Goal: Transaction & Acquisition: Book appointment/travel/reservation

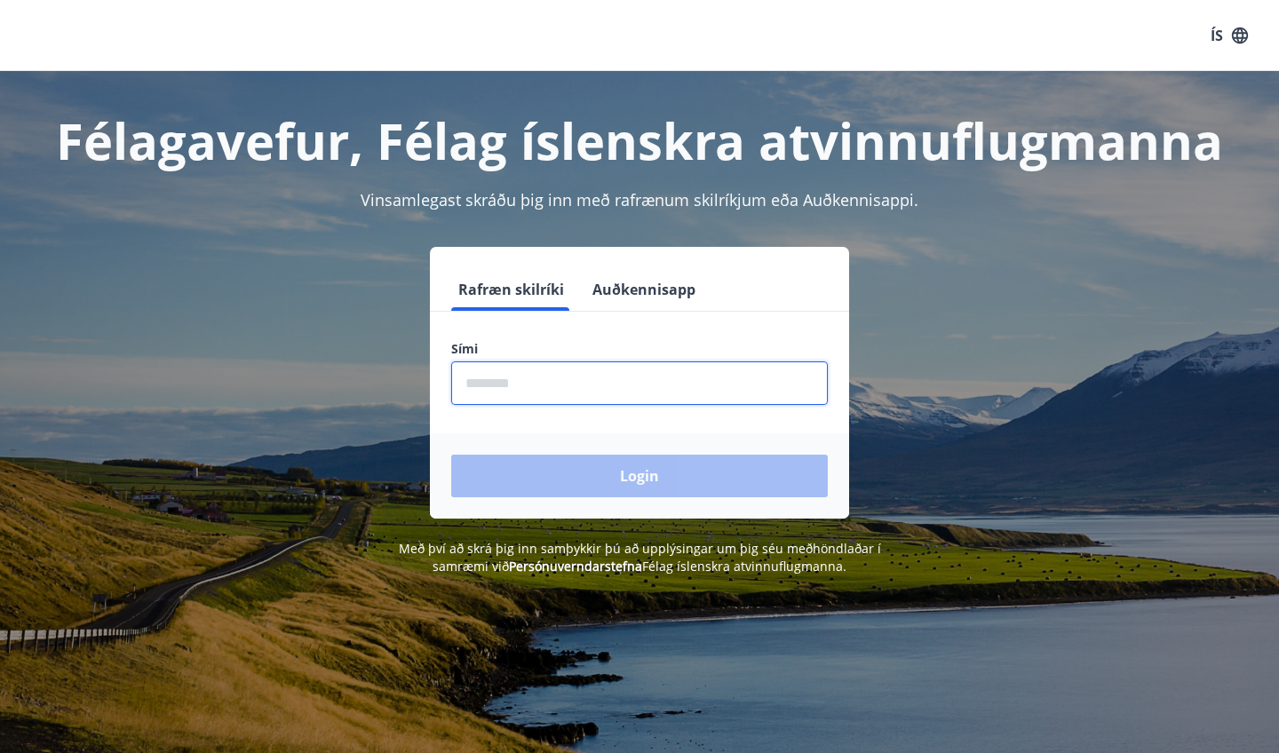
click at [562, 388] on input "phone" at bounding box center [639, 383] width 376 height 44
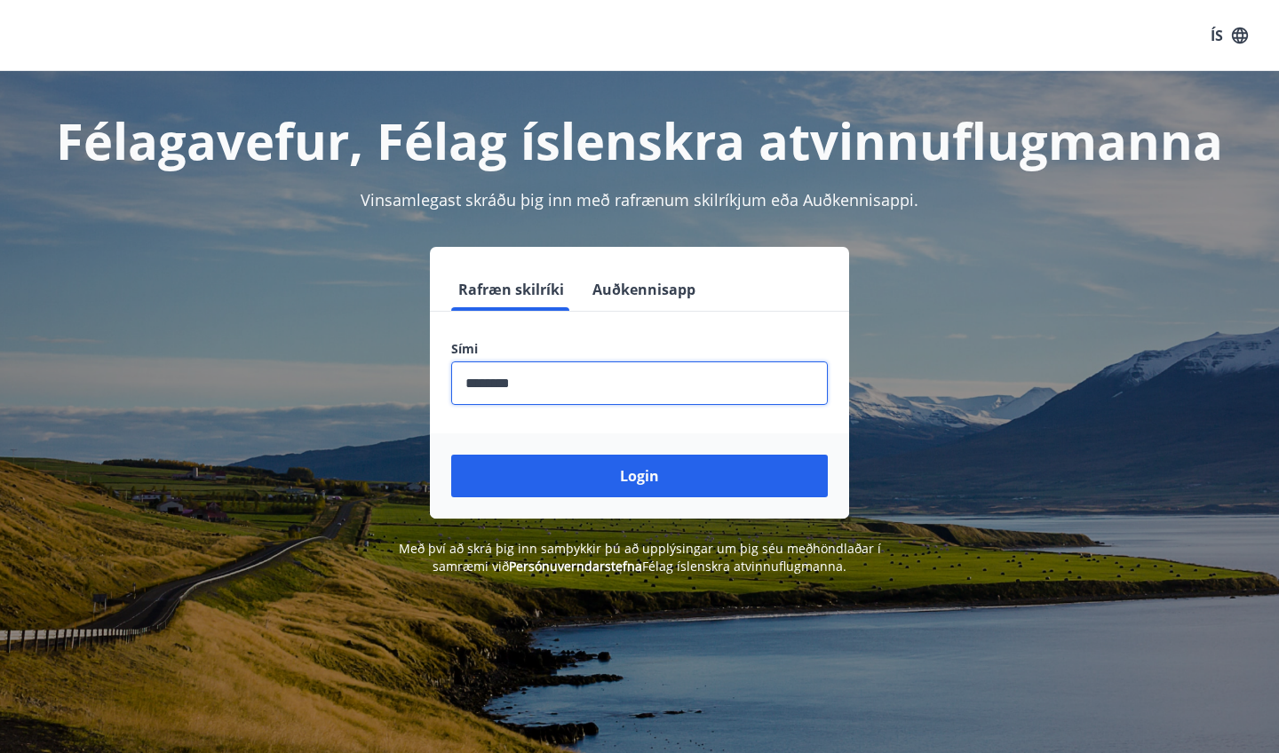
type input "********"
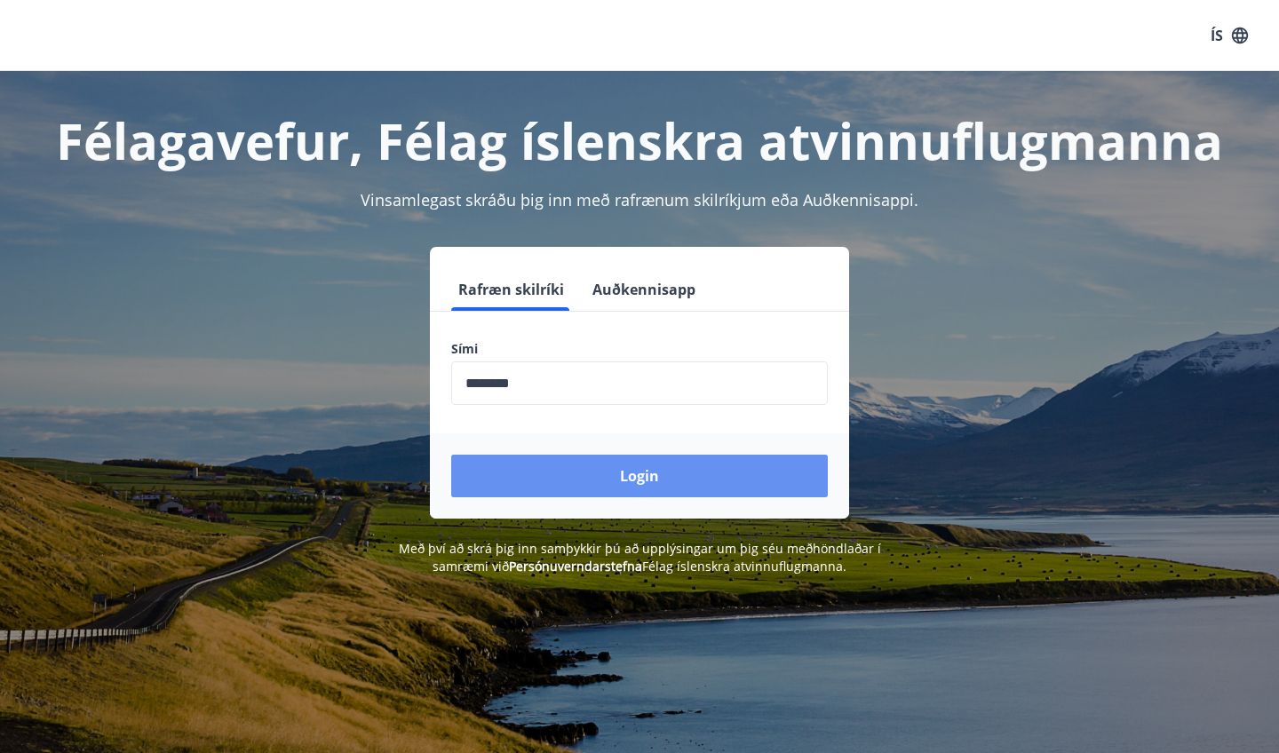
click at [605, 465] on button "Login" at bounding box center [639, 476] width 376 height 43
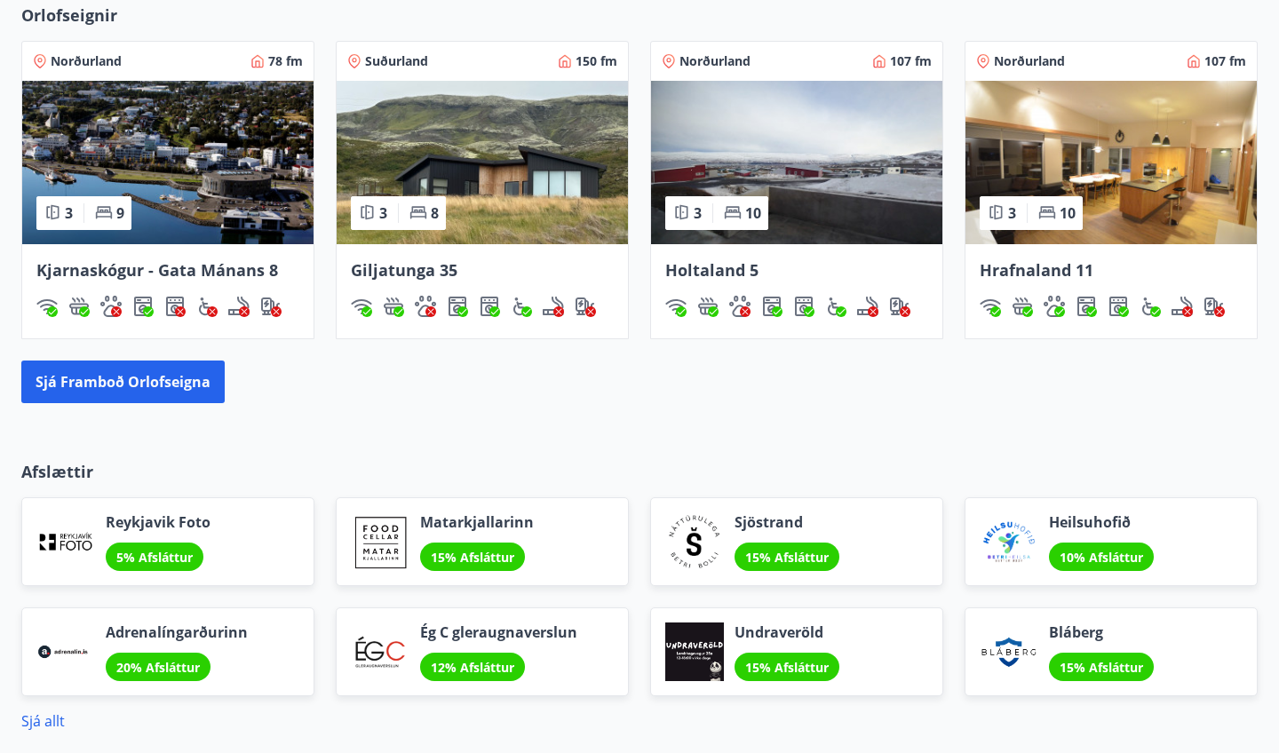
scroll to position [1019, 0]
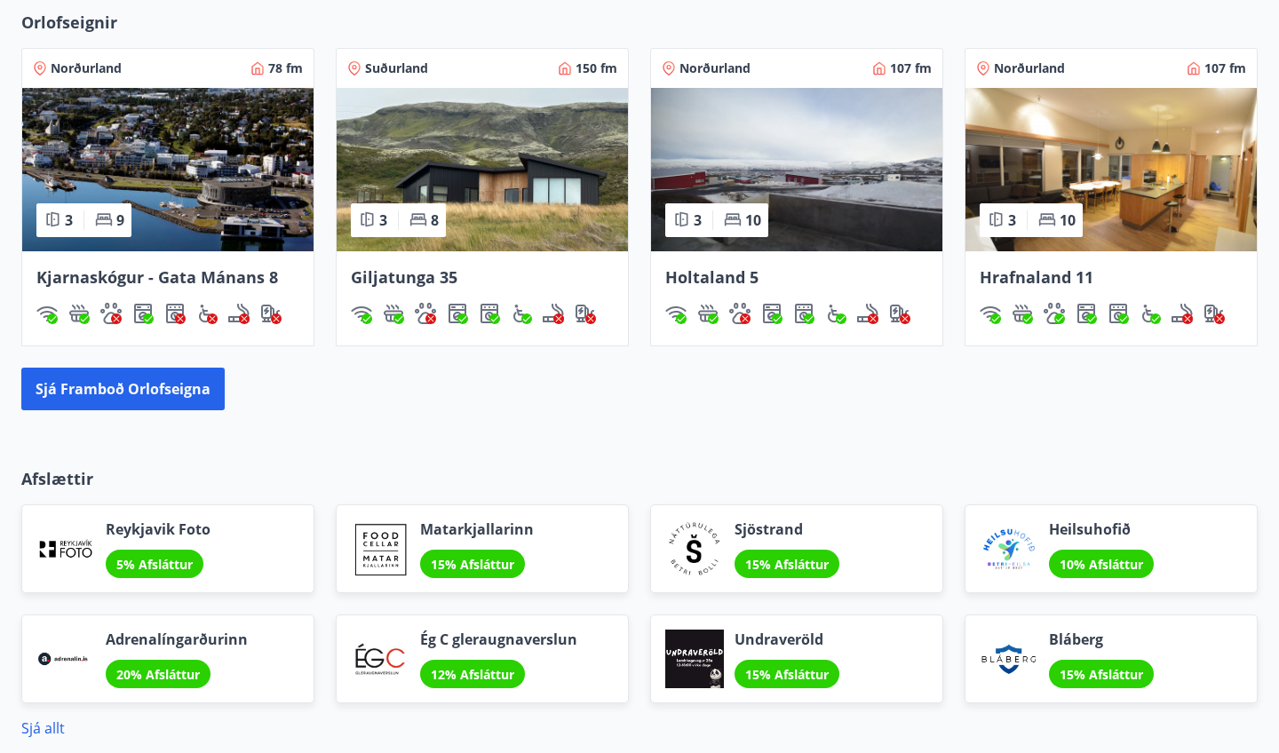
click at [484, 162] on img at bounding box center [482, 169] width 291 height 163
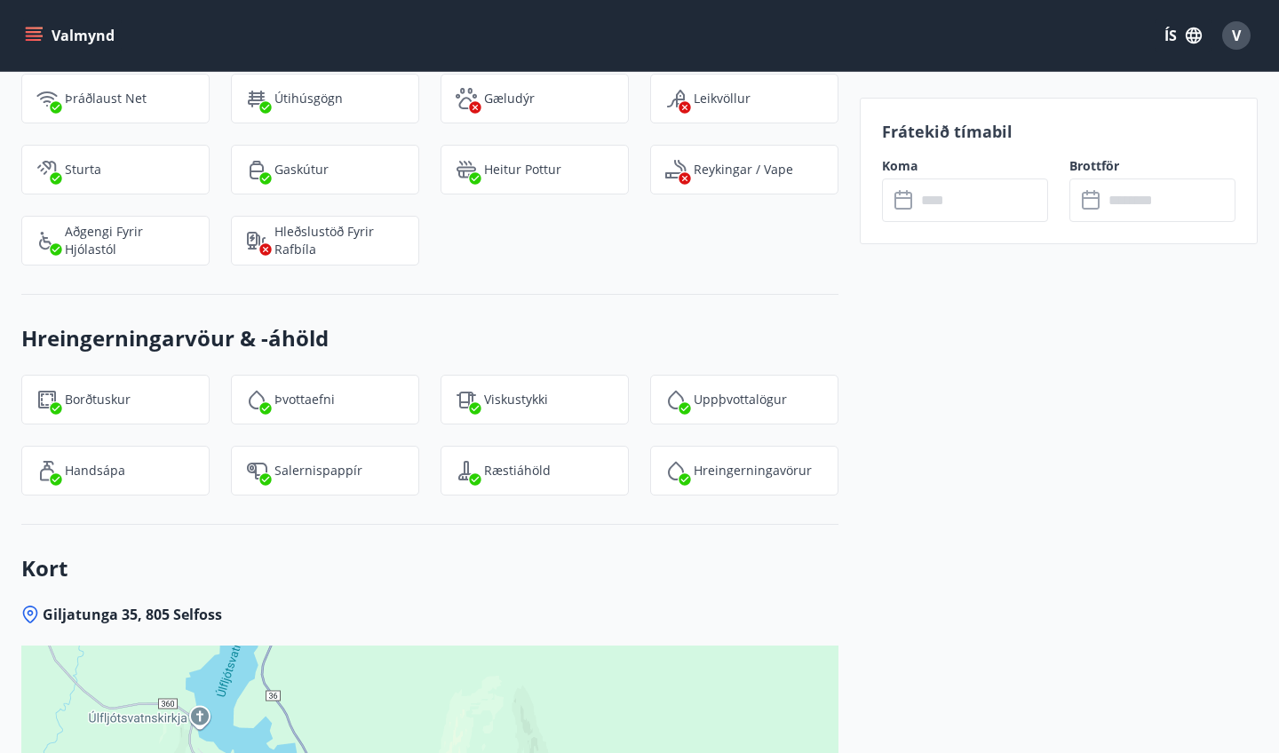
scroll to position [2344, 0]
click at [963, 204] on input "text" at bounding box center [981, 200] width 132 height 44
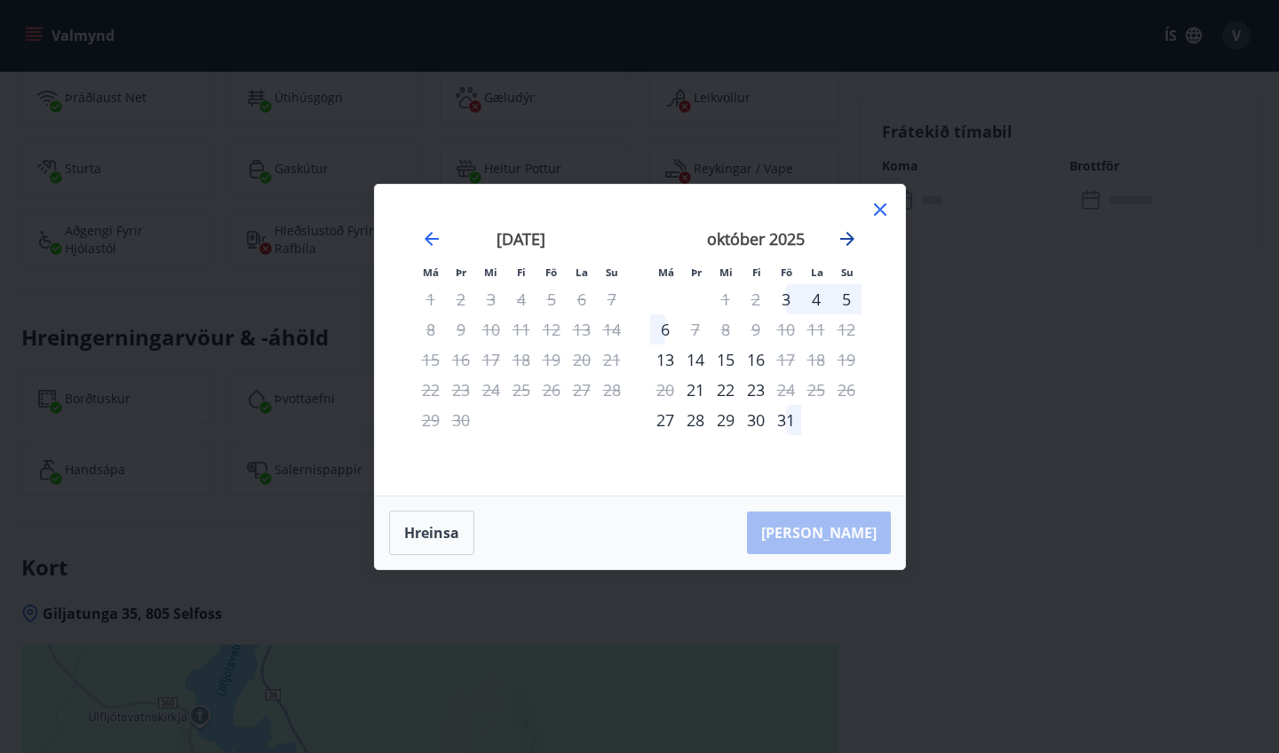
click at [843, 246] on icon "Move forward to switch to the next month." at bounding box center [846, 238] width 21 height 21
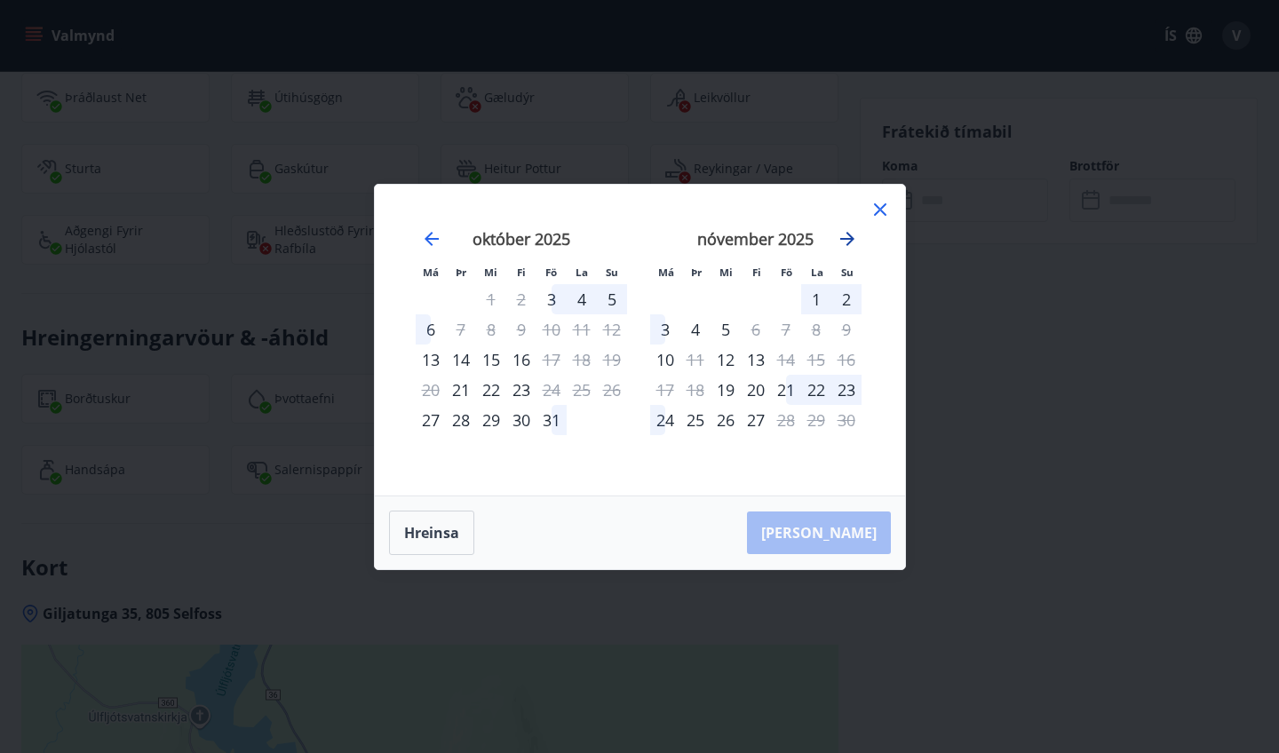
click at [843, 246] on icon "Move forward to switch to the next month." at bounding box center [846, 238] width 21 height 21
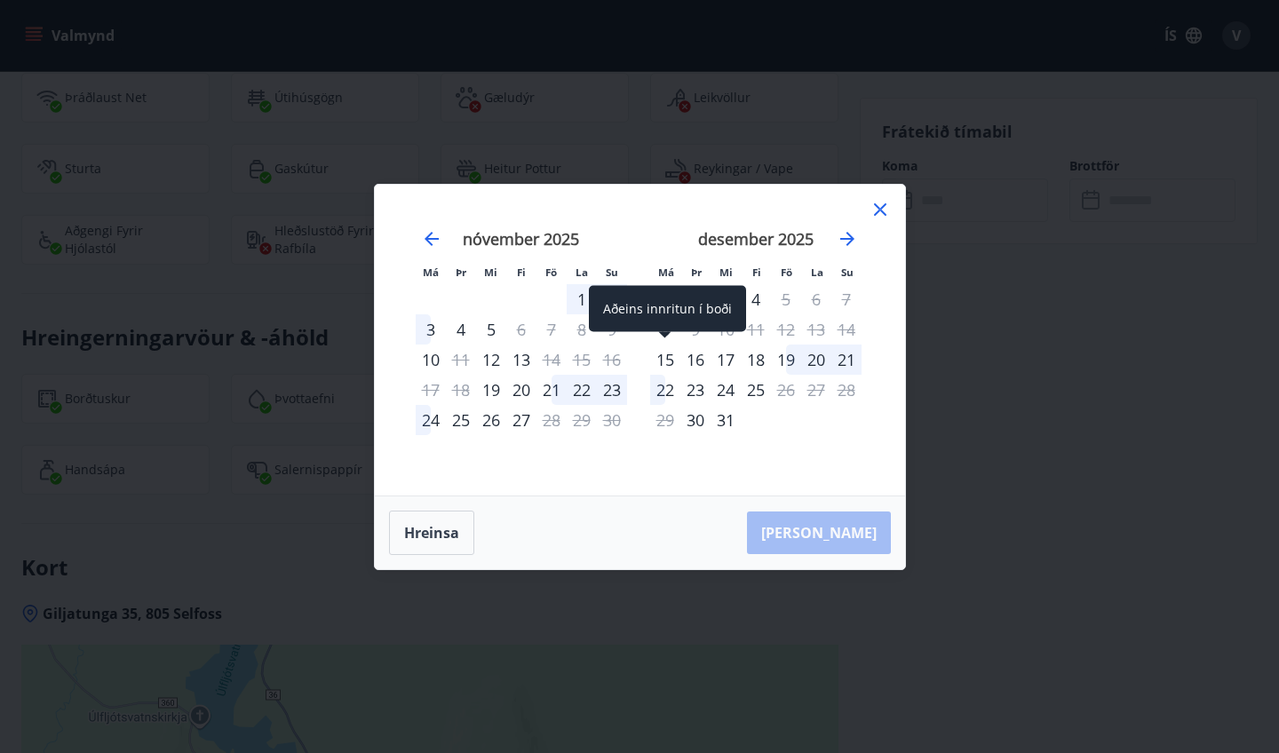
click at [669, 360] on div "15" at bounding box center [665, 359] width 30 height 30
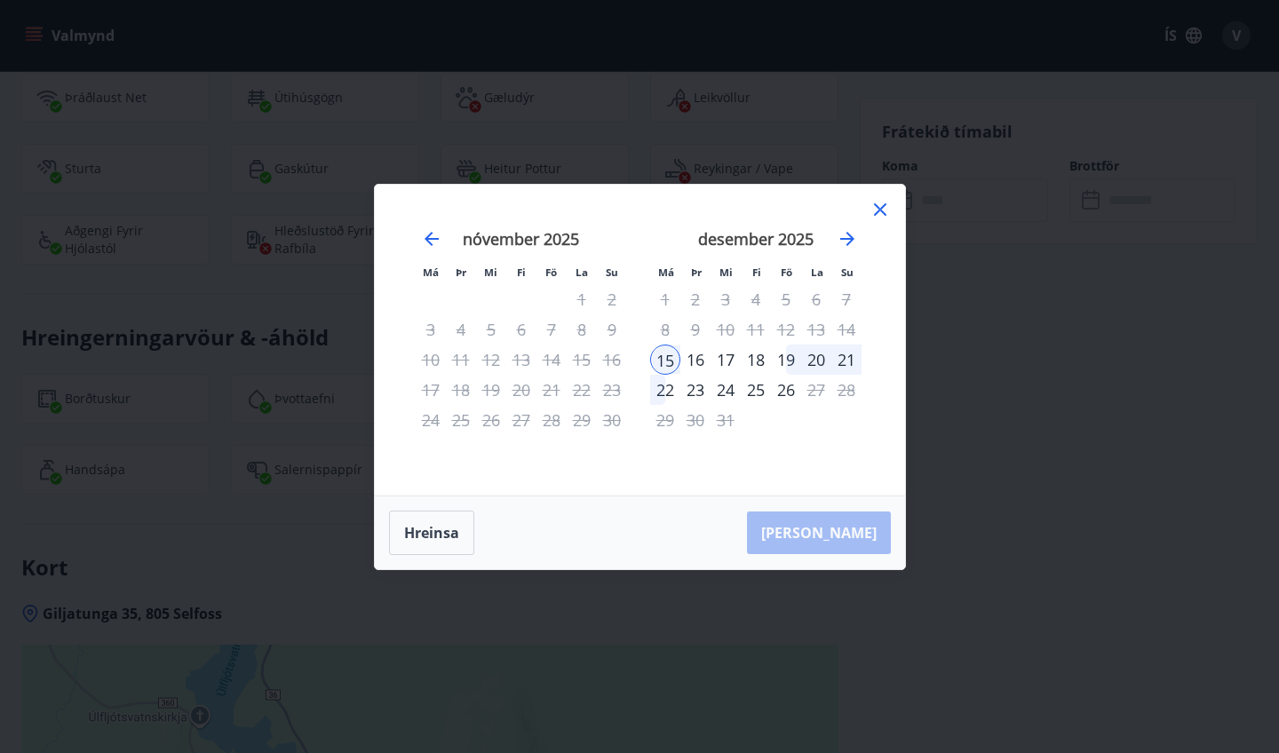
click at [755, 360] on div "18" at bounding box center [755, 359] width 30 height 30
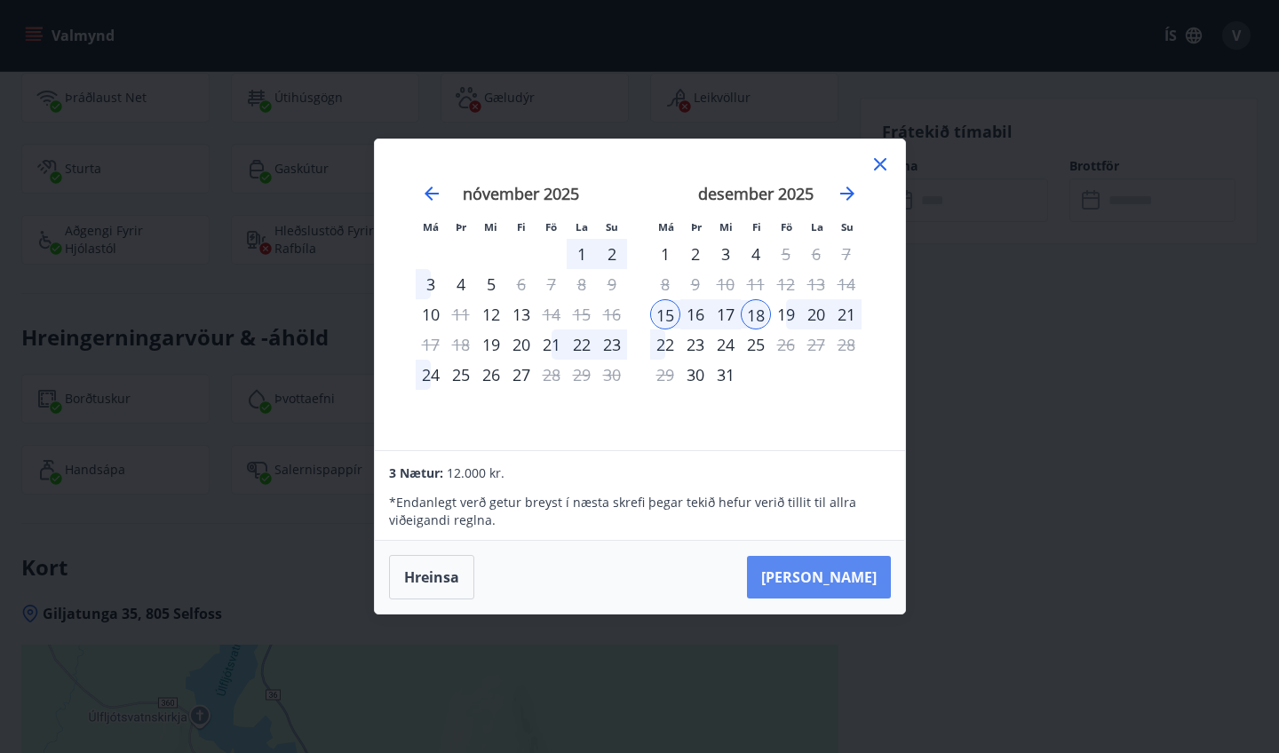
click at [846, 578] on button "Taka Frá" at bounding box center [819, 577] width 144 height 43
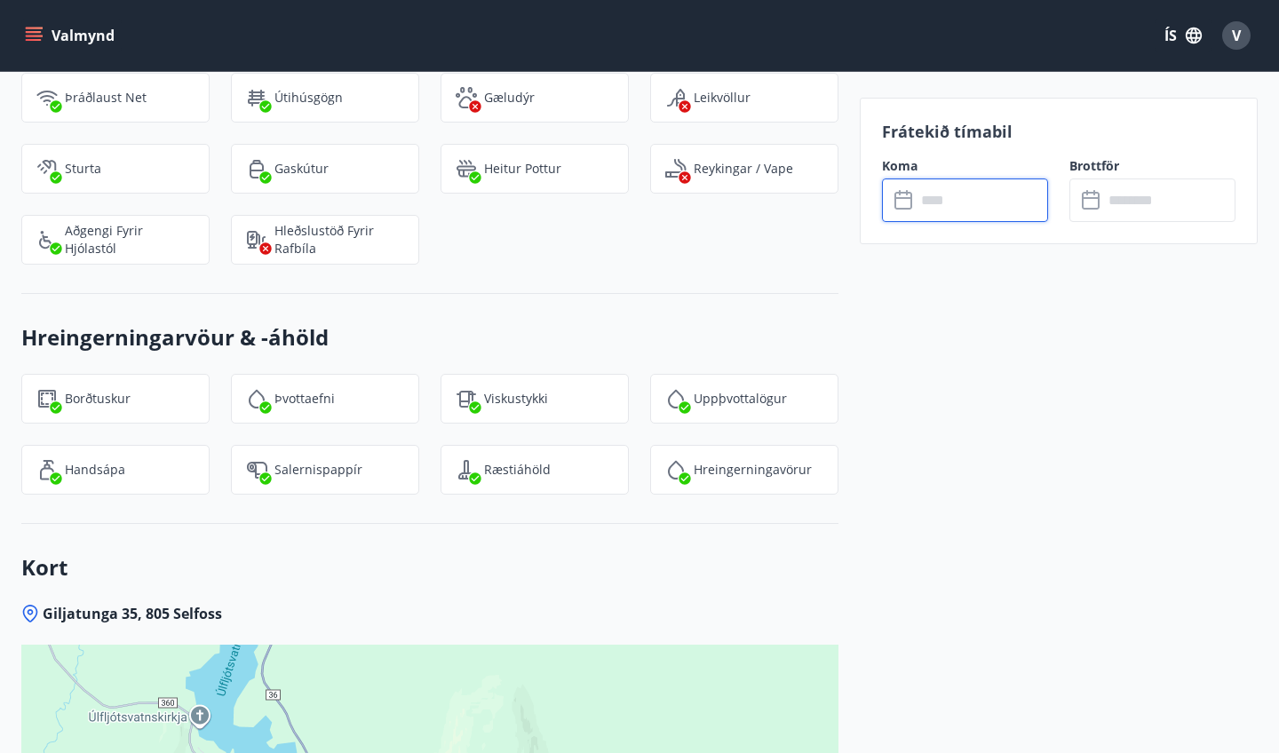
type input "******"
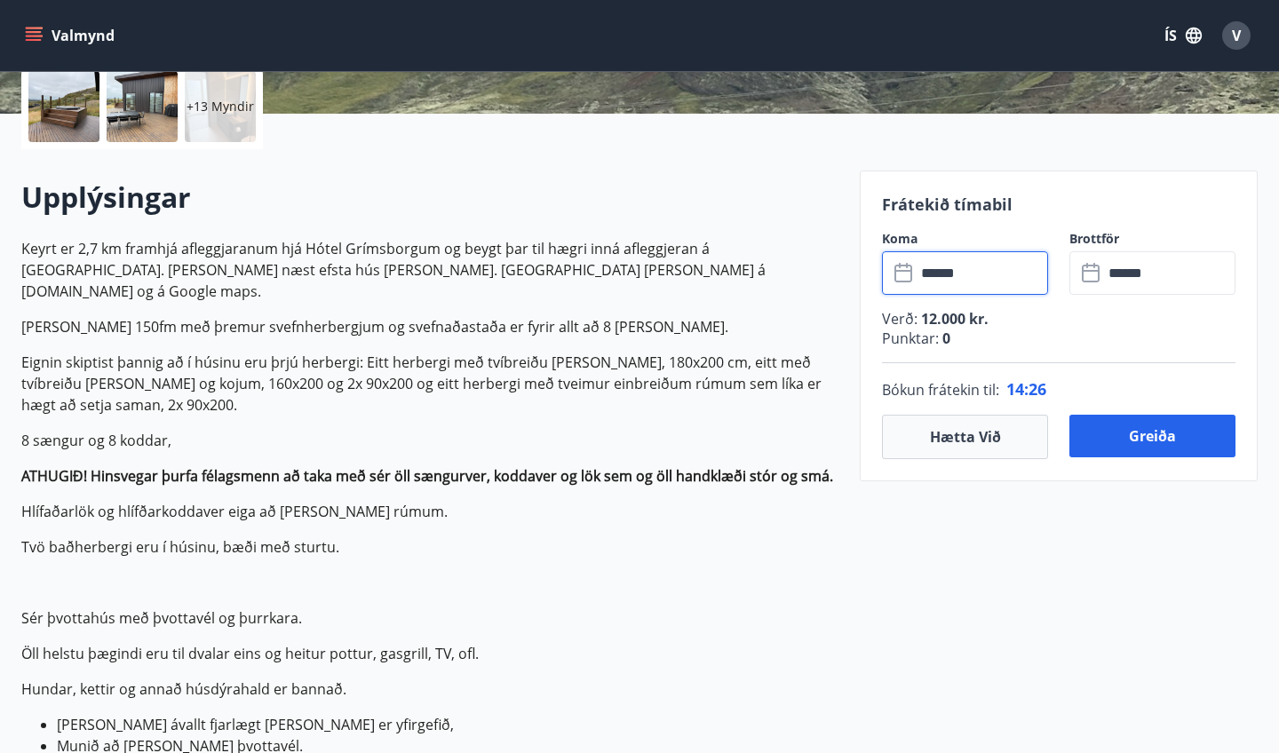
scroll to position [424, 0]
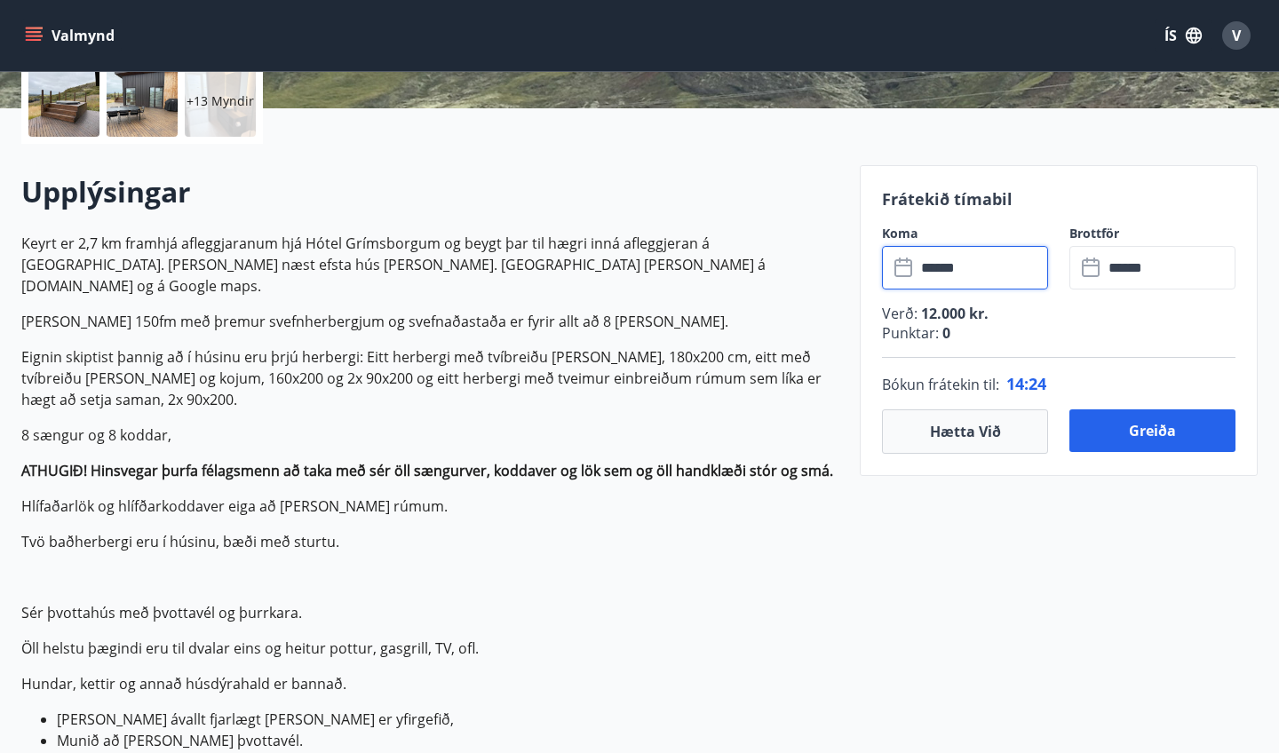
click at [986, 270] on input "******" at bounding box center [981, 268] width 132 height 44
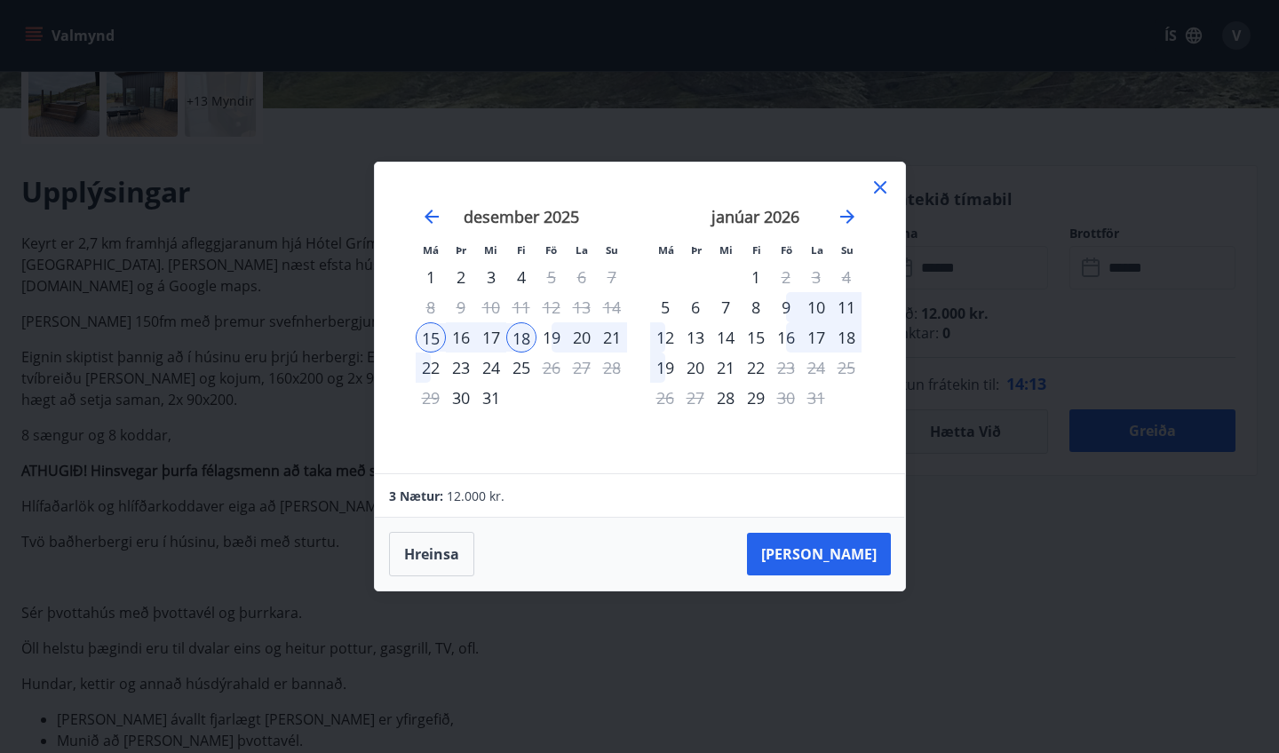
click at [553, 337] on div "19" at bounding box center [551, 337] width 30 height 30
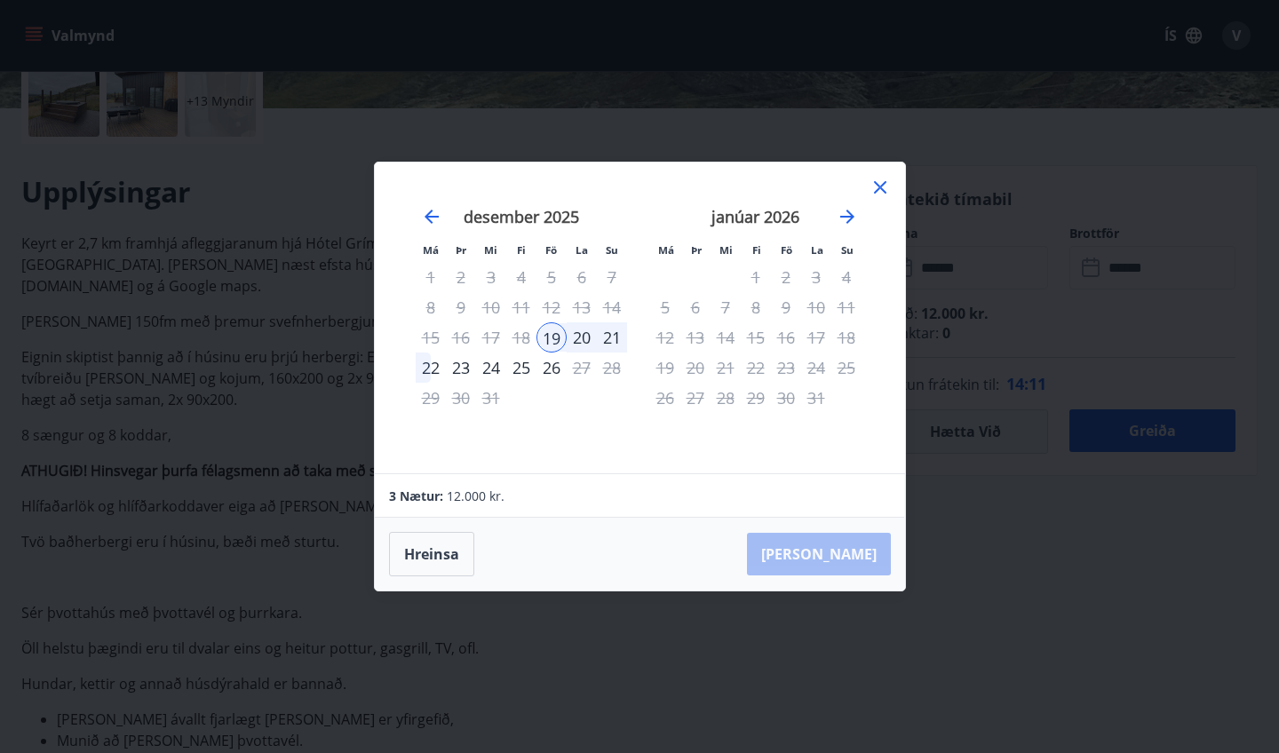
click at [615, 337] on div "21" at bounding box center [612, 337] width 30 height 30
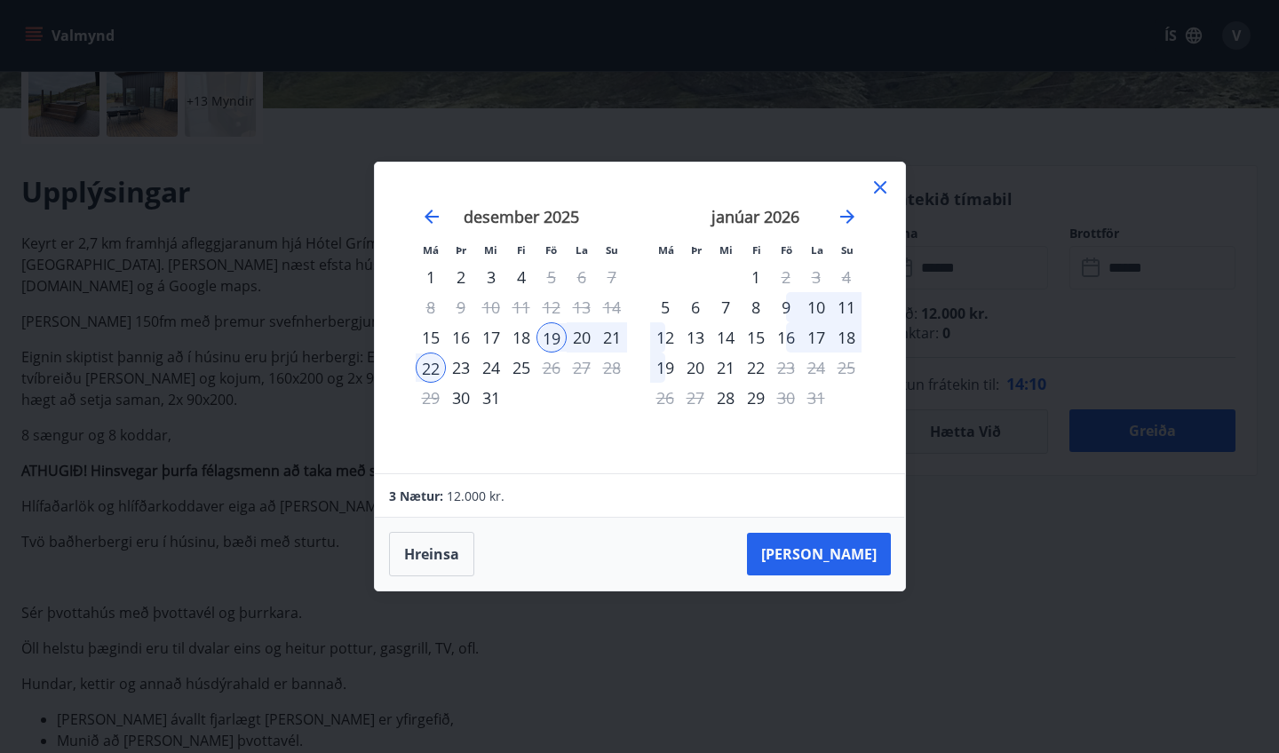
click at [611, 338] on div "21" at bounding box center [612, 337] width 30 height 30
click at [872, 565] on button "Taka Frá" at bounding box center [819, 554] width 144 height 43
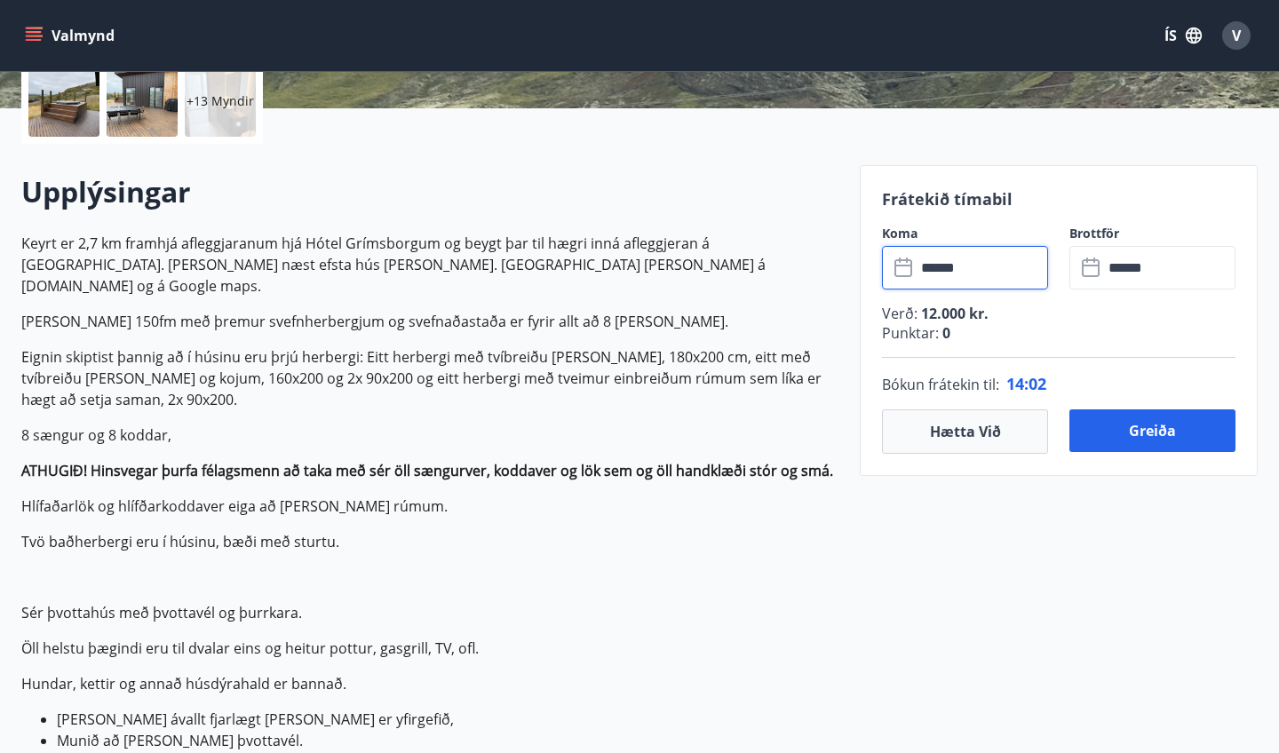
type input "******"
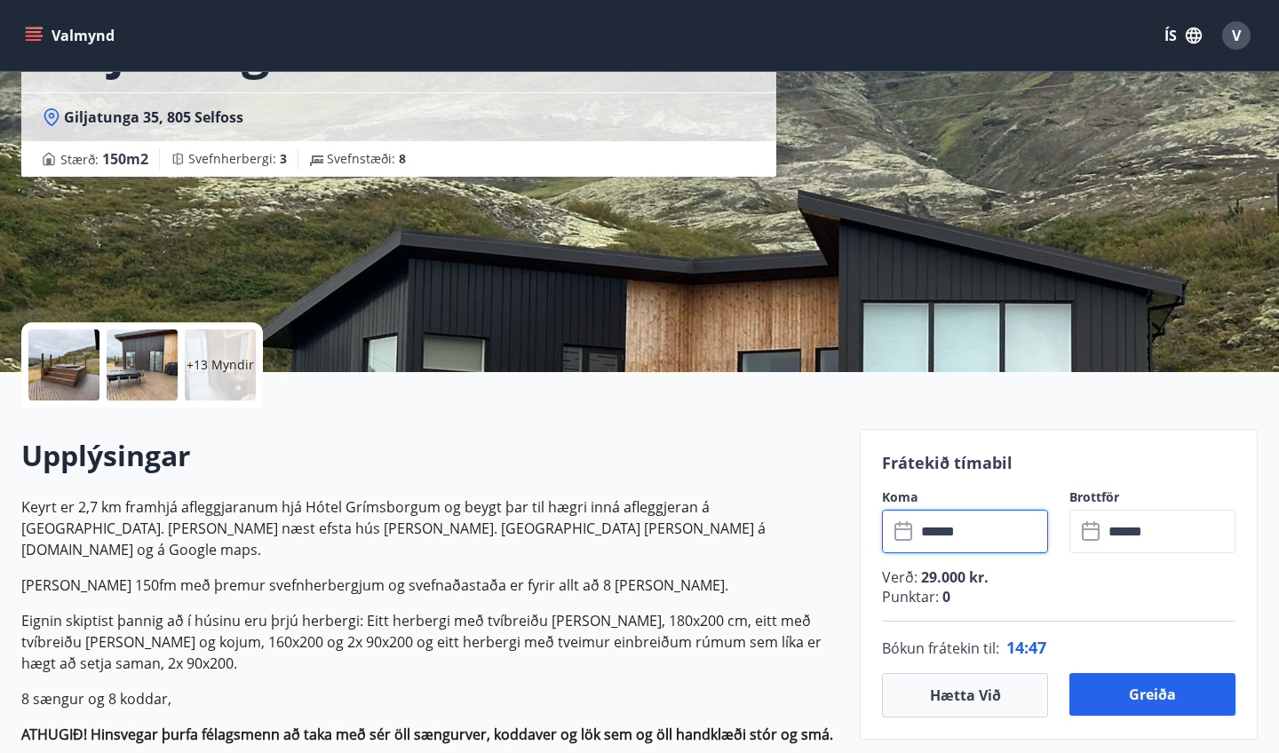
scroll to position [133, 0]
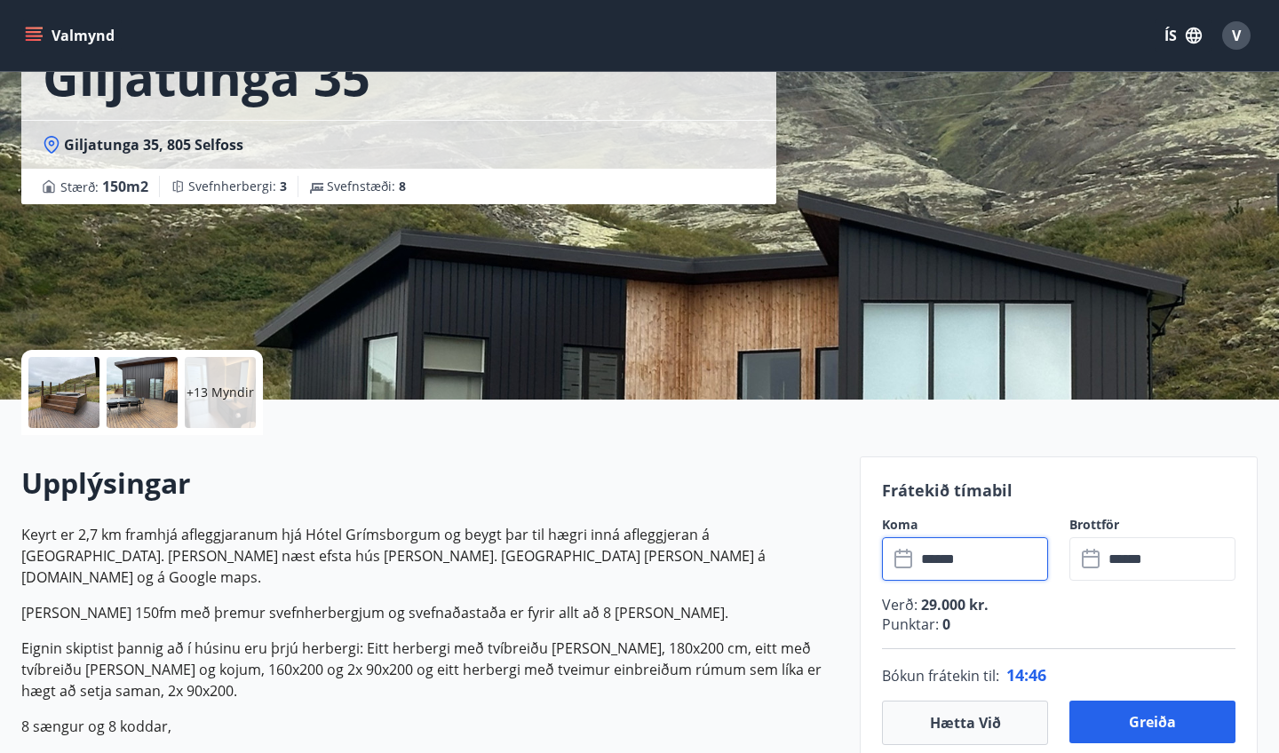
click at [91, 395] on div at bounding box center [63, 392] width 71 height 71
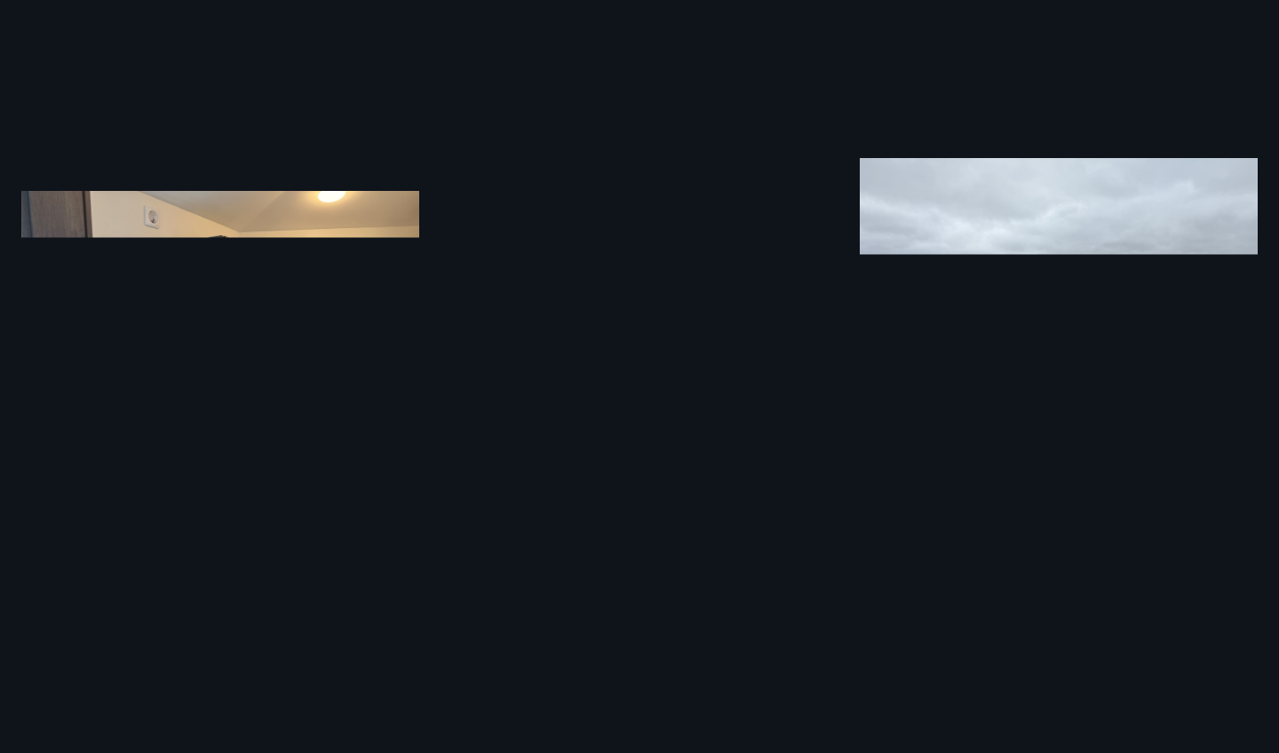
scroll to position [1738, 0]
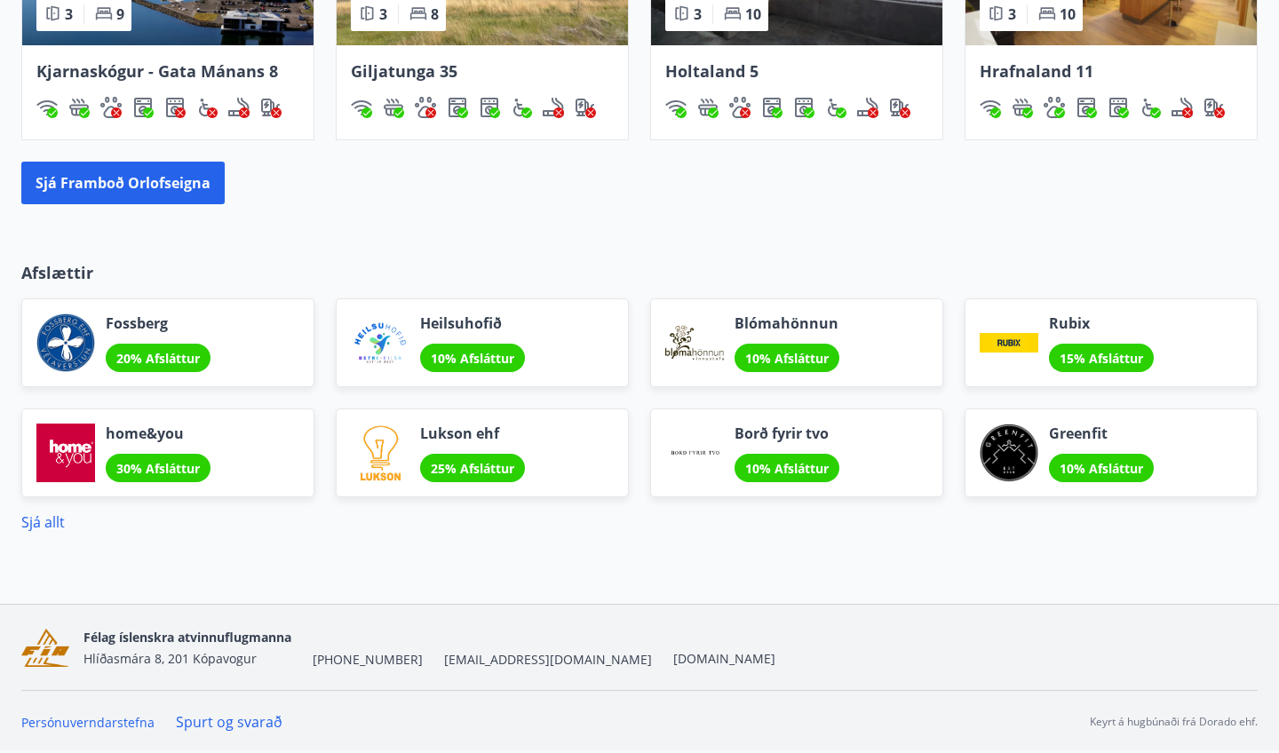
scroll to position [1355, 0]
click at [124, 245] on div "Afslættir Fossberg 20% Afsláttur Heilsuhofið 10% Afsláttur Blómahönnun 10% Afsl…" at bounding box center [639, 383] width 1279 height 300
click at [112, 174] on button "Sjá framboð orlofseigna" at bounding box center [122, 183] width 203 height 43
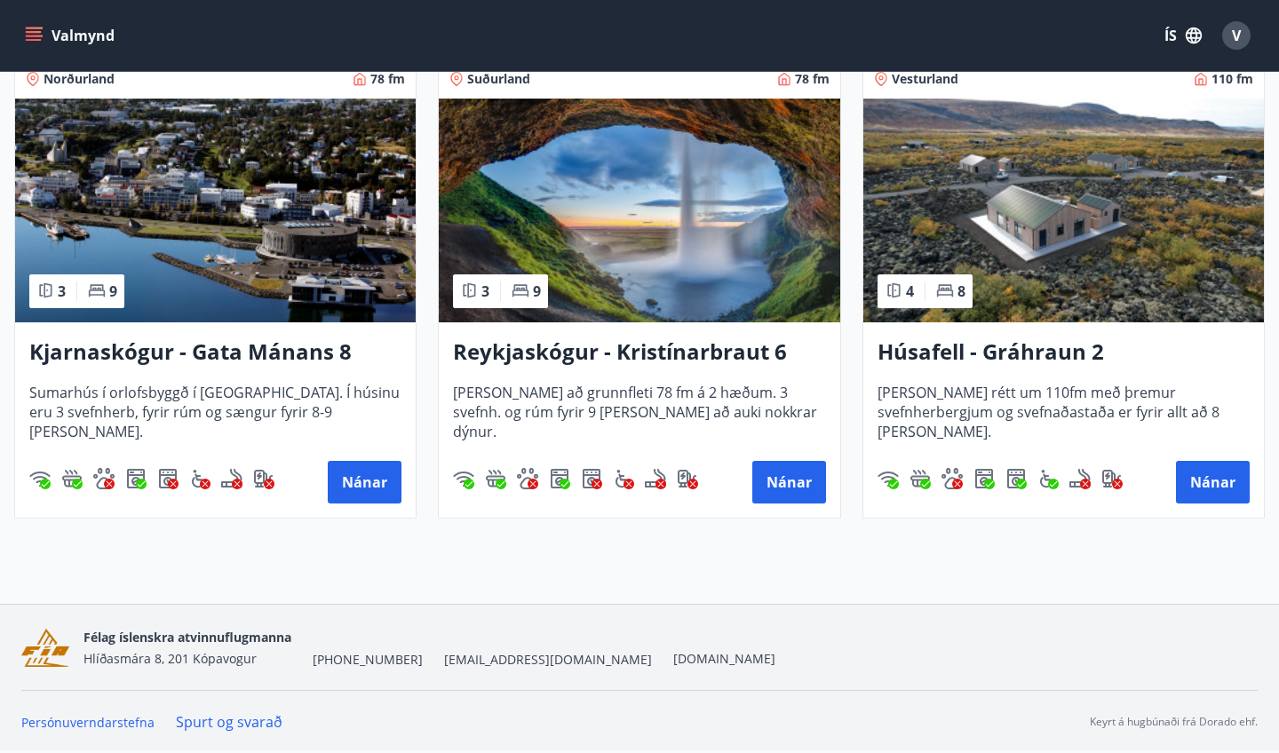
scroll to position [830, 0]
click at [733, 386] on span "Húsið er að grunnfleti 78 fm á 2 hæðum. 3 svefnh. og rúm fyrir 9 manns og að au…" at bounding box center [639, 412] width 372 height 59
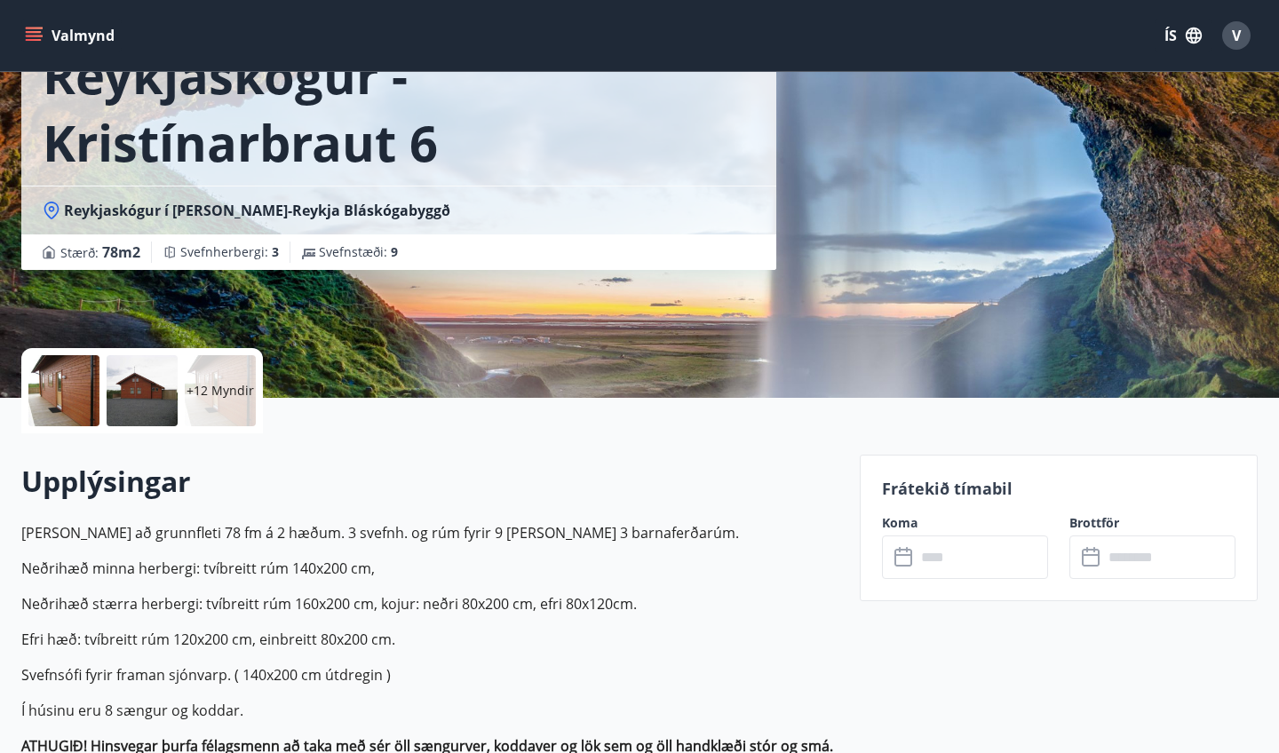
scroll to position [144, 0]
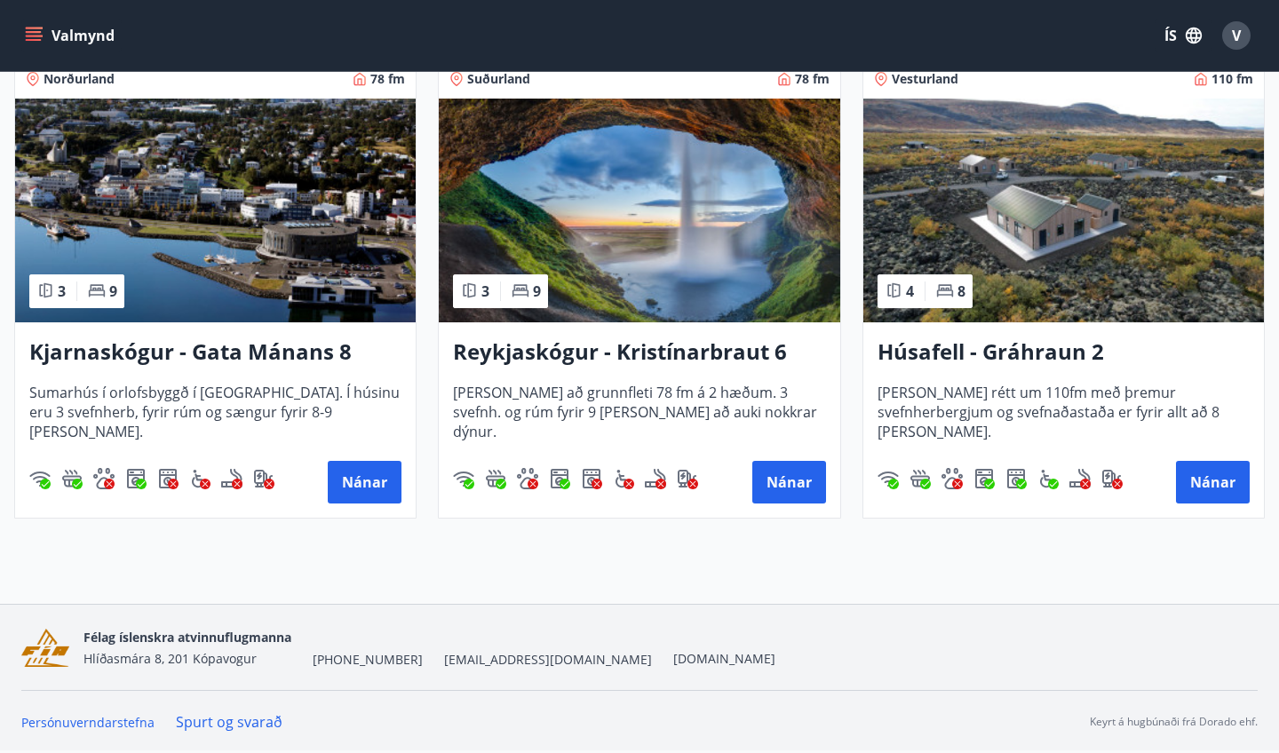
scroll to position [830, 0]
click at [947, 351] on h3 "Húsafell - Gráhraun 2" at bounding box center [1063, 353] width 372 height 32
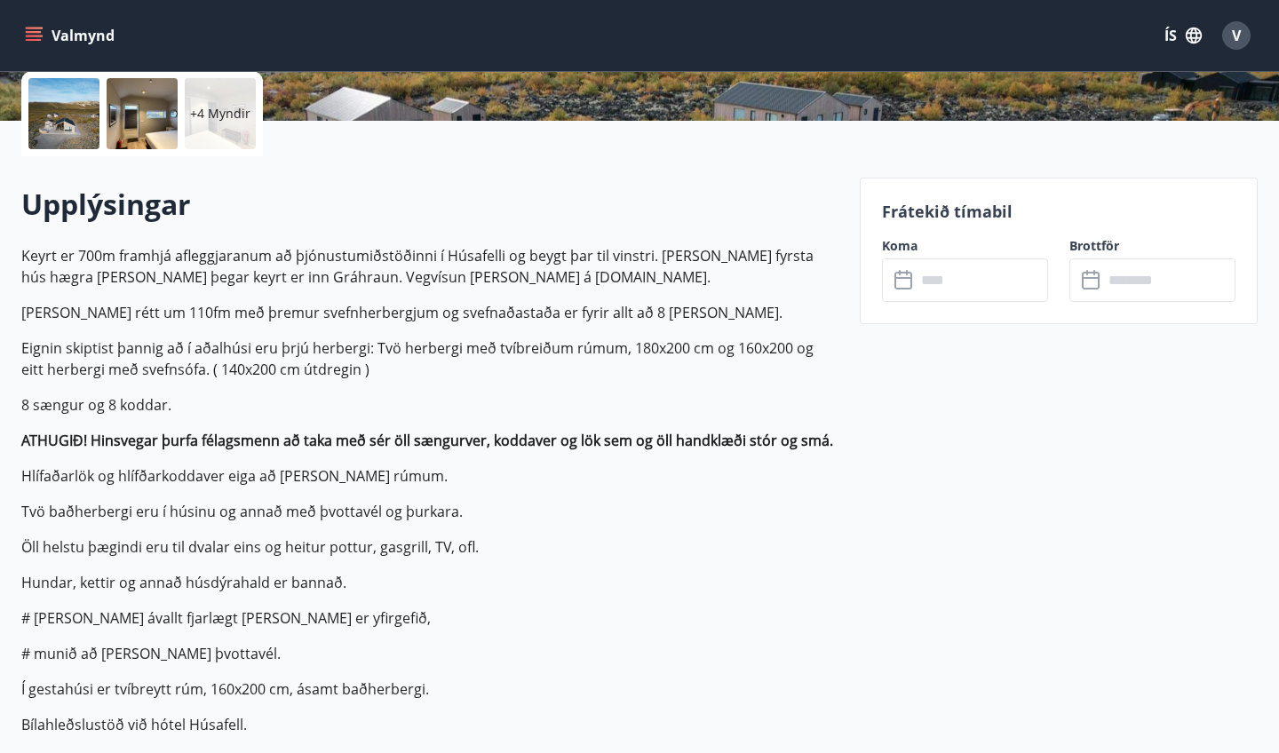
scroll to position [410, 0]
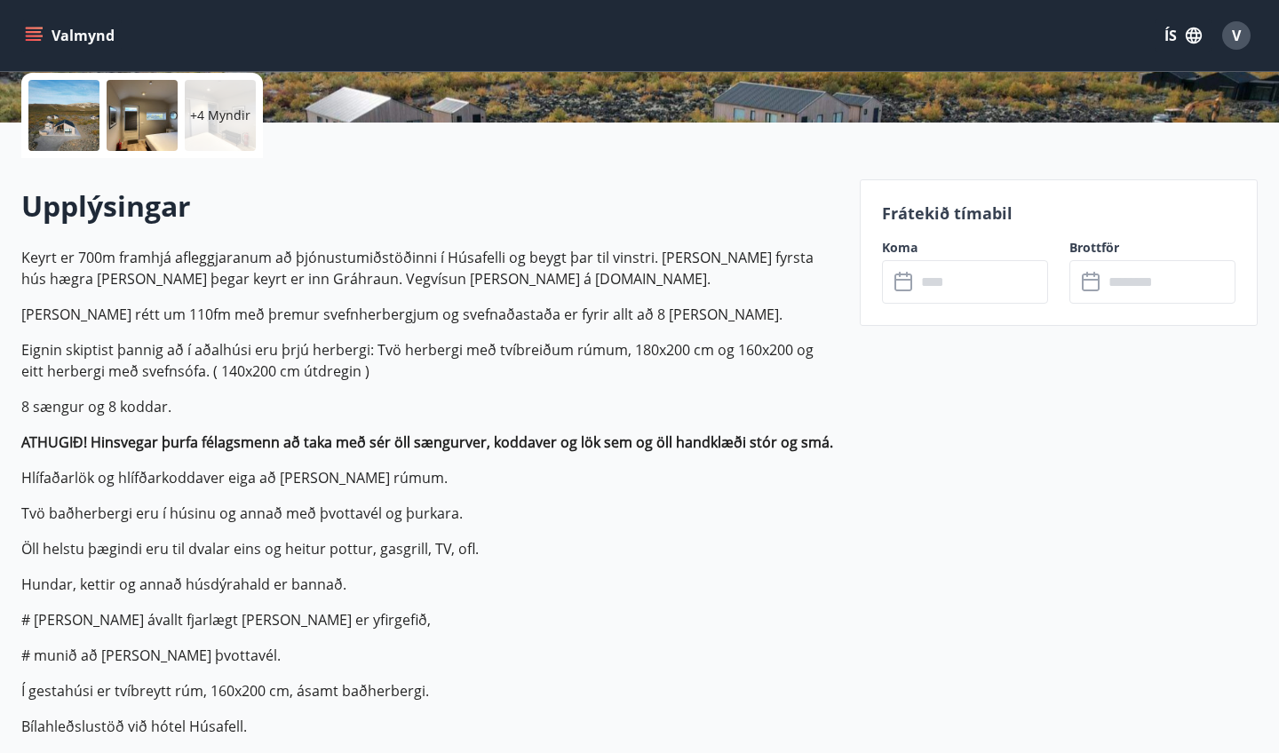
click at [76, 128] on div at bounding box center [63, 115] width 71 height 71
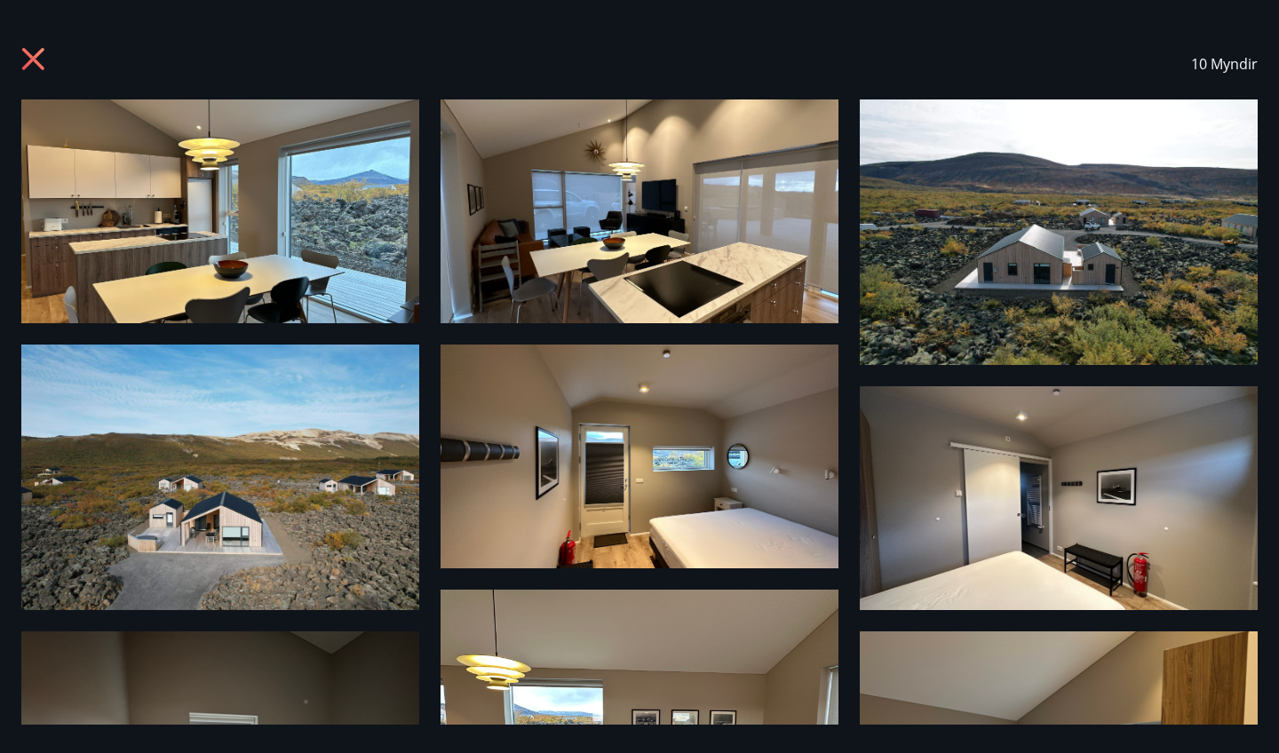
scroll to position [0, 0]
click at [32, 54] on icon at bounding box center [35, 61] width 28 height 28
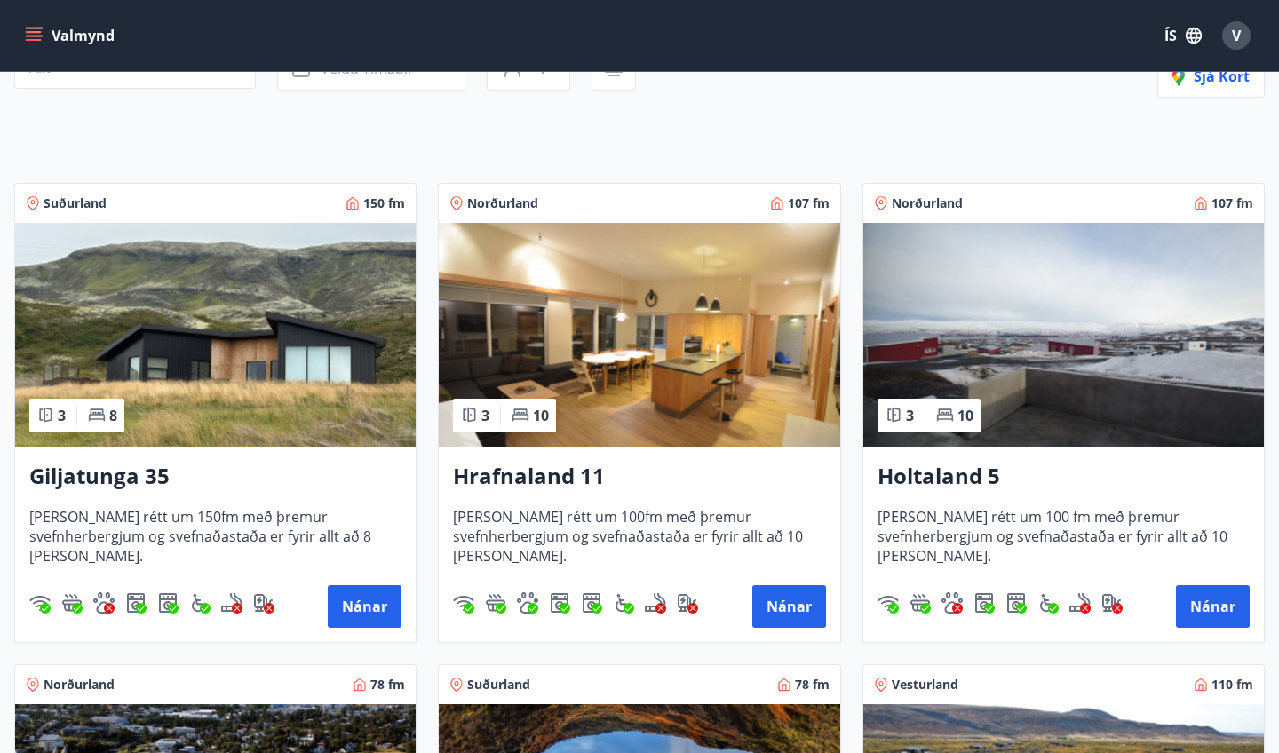
click at [228, 407] on img at bounding box center [215, 335] width 400 height 224
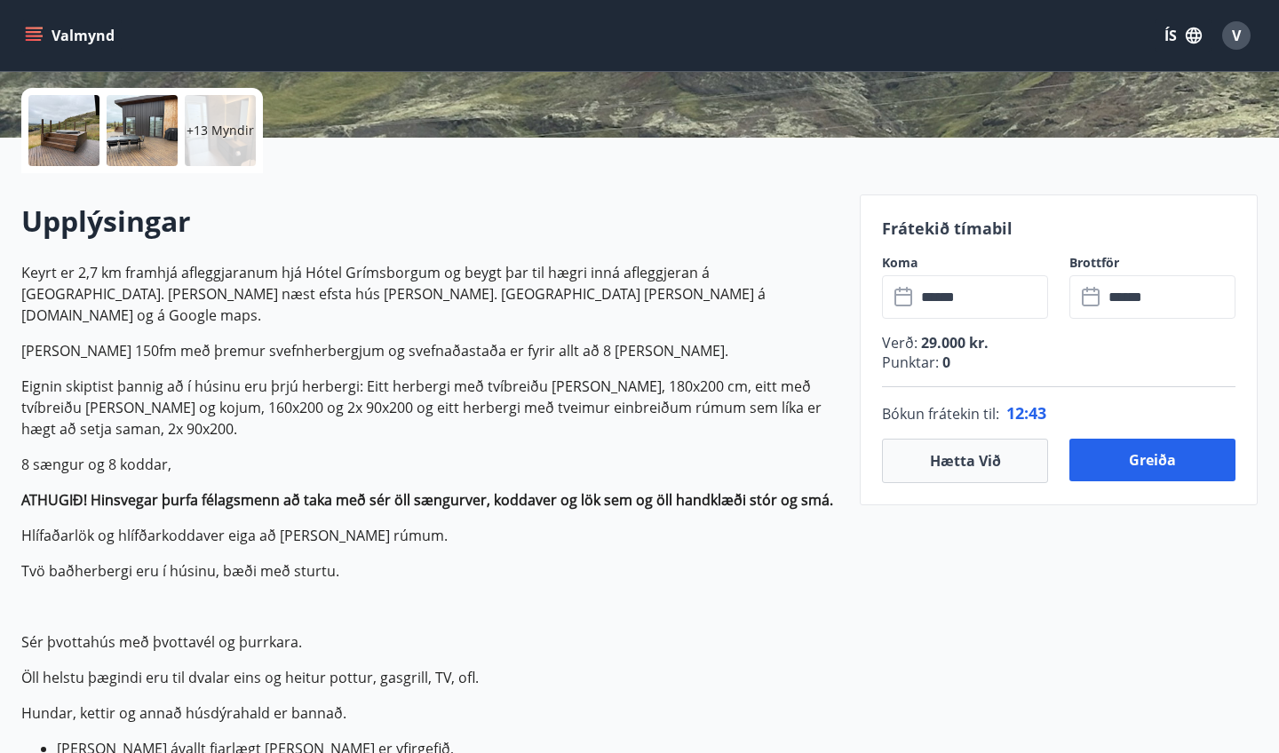
scroll to position [399, 0]
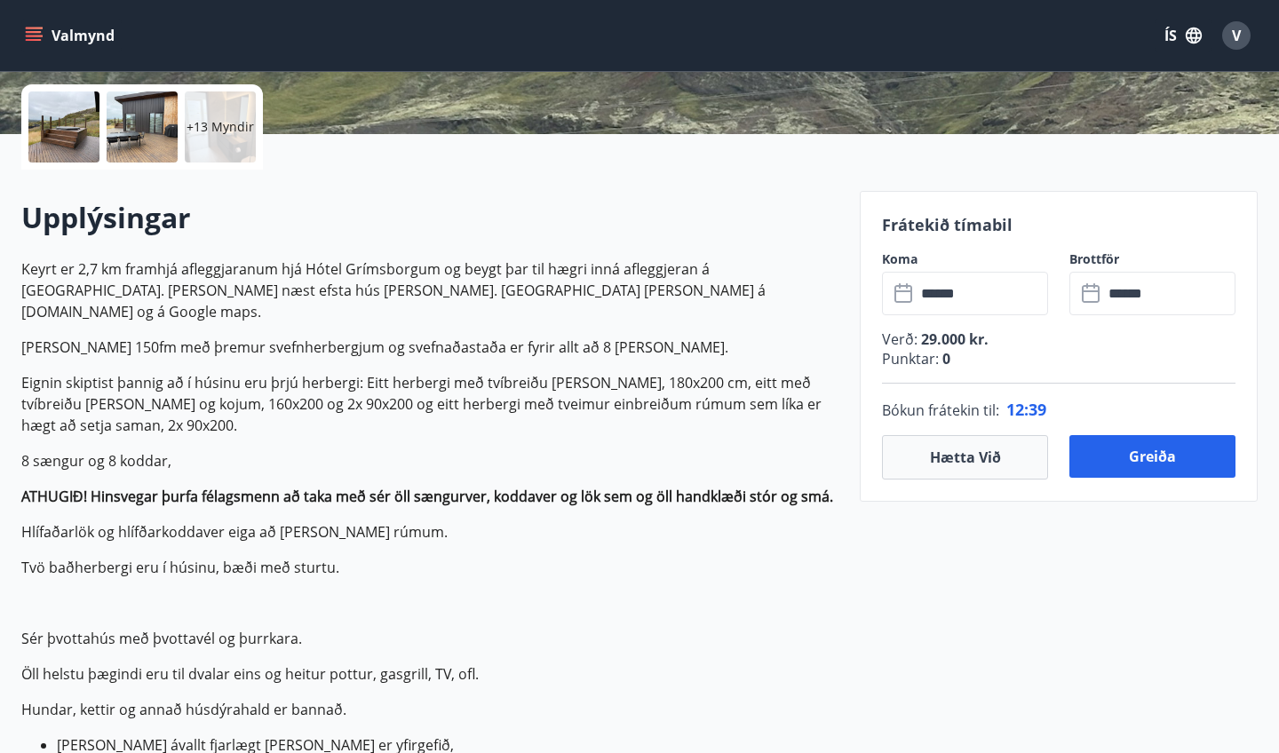
click at [980, 290] on input "******" at bounding box center [981, 294] width 132 height 44
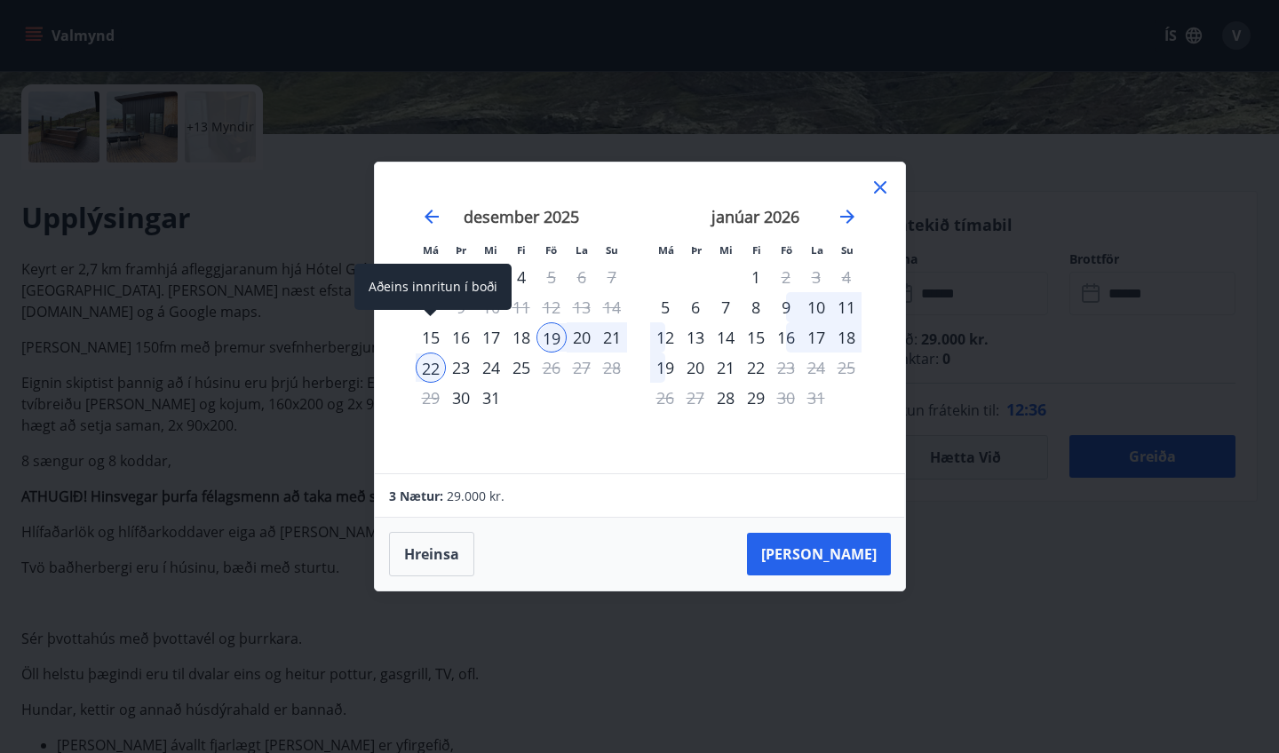
click at [434, 324] on div "15" at bounding box center [431, 337] width 30 height 30
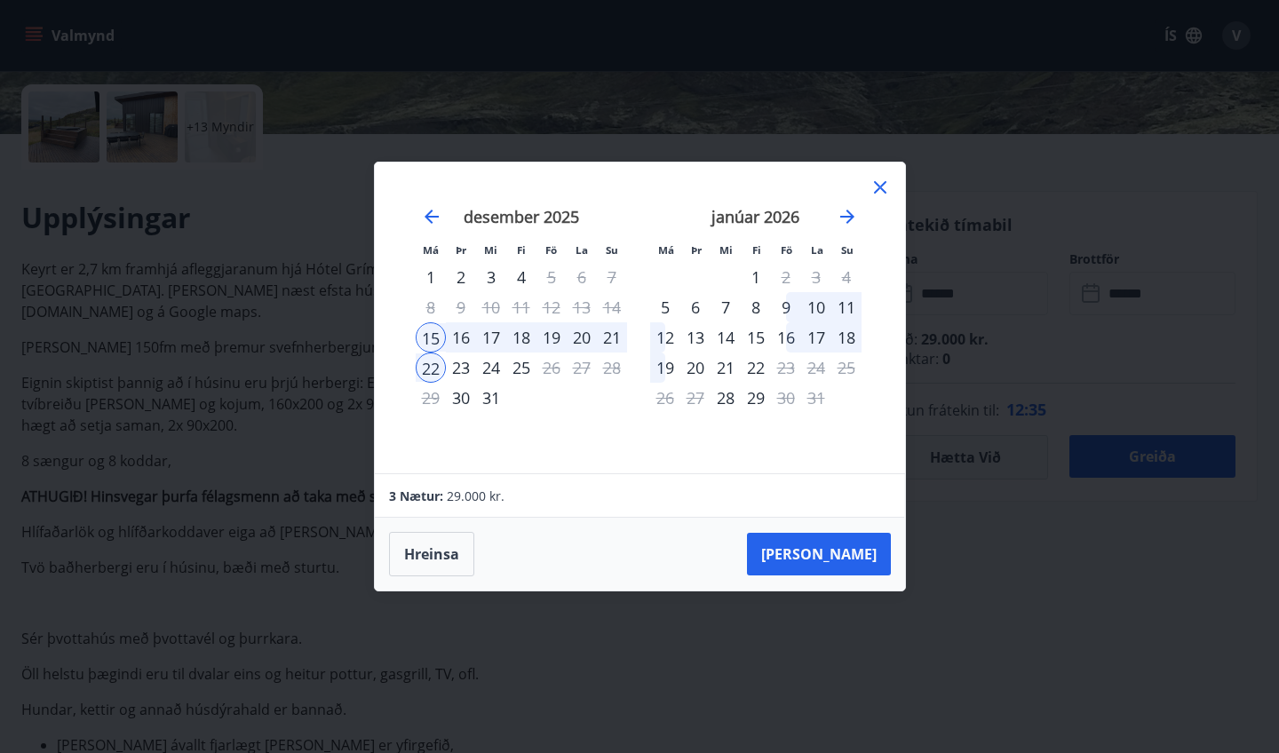
click at [522, 337] on div "18" at bounding box center [521, 337] width 30 height 30
click at [835, 570] on button "Taka Frá" at bounding box center [819, 554] width 144 height 43
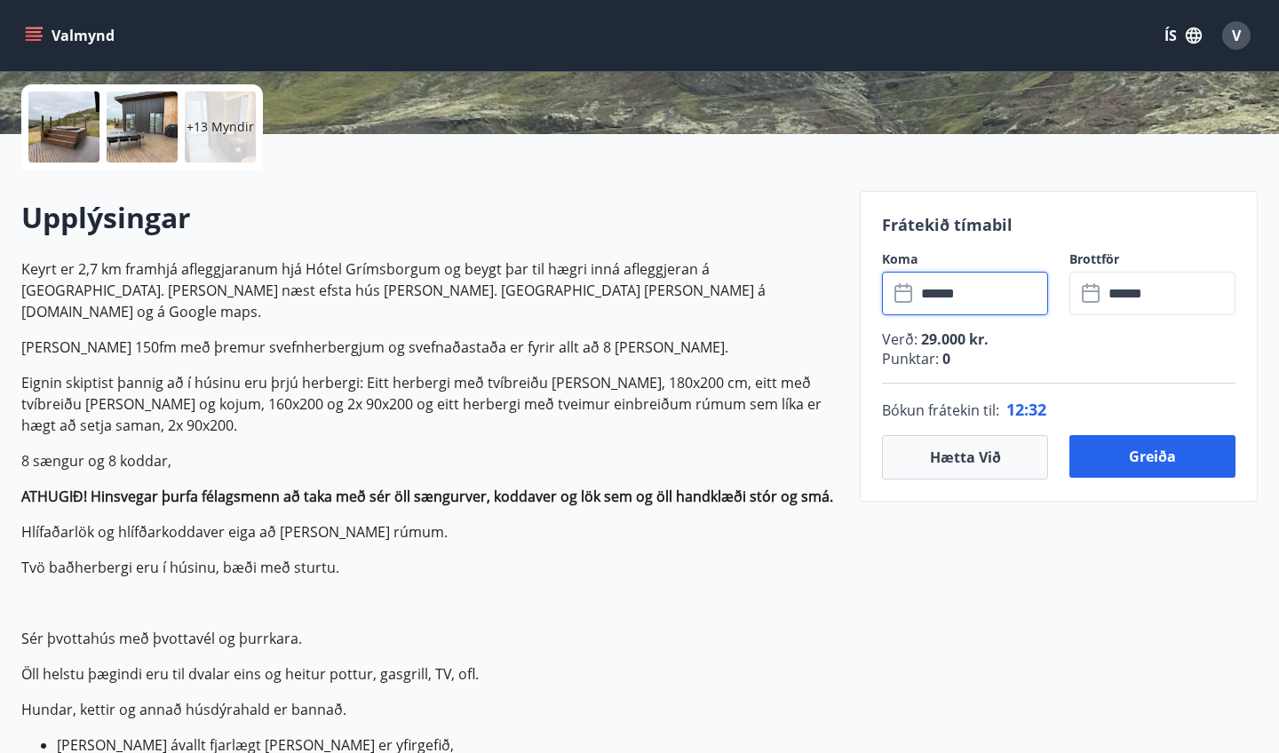
type input "******"
click at [996, 297] on input "******" at bounding box center [981, 294] width 132 height 44
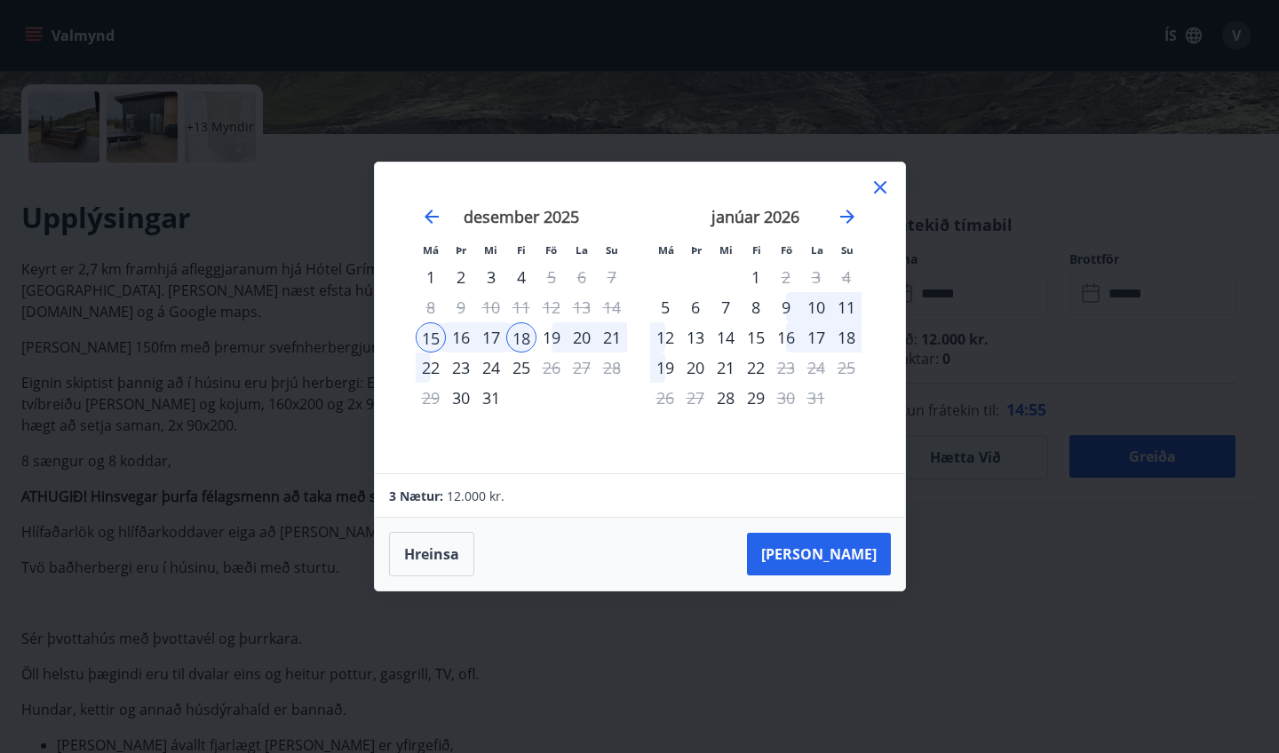
click at [549, 336] on div "19" at bounding box center [551, 337] width 30 height 30
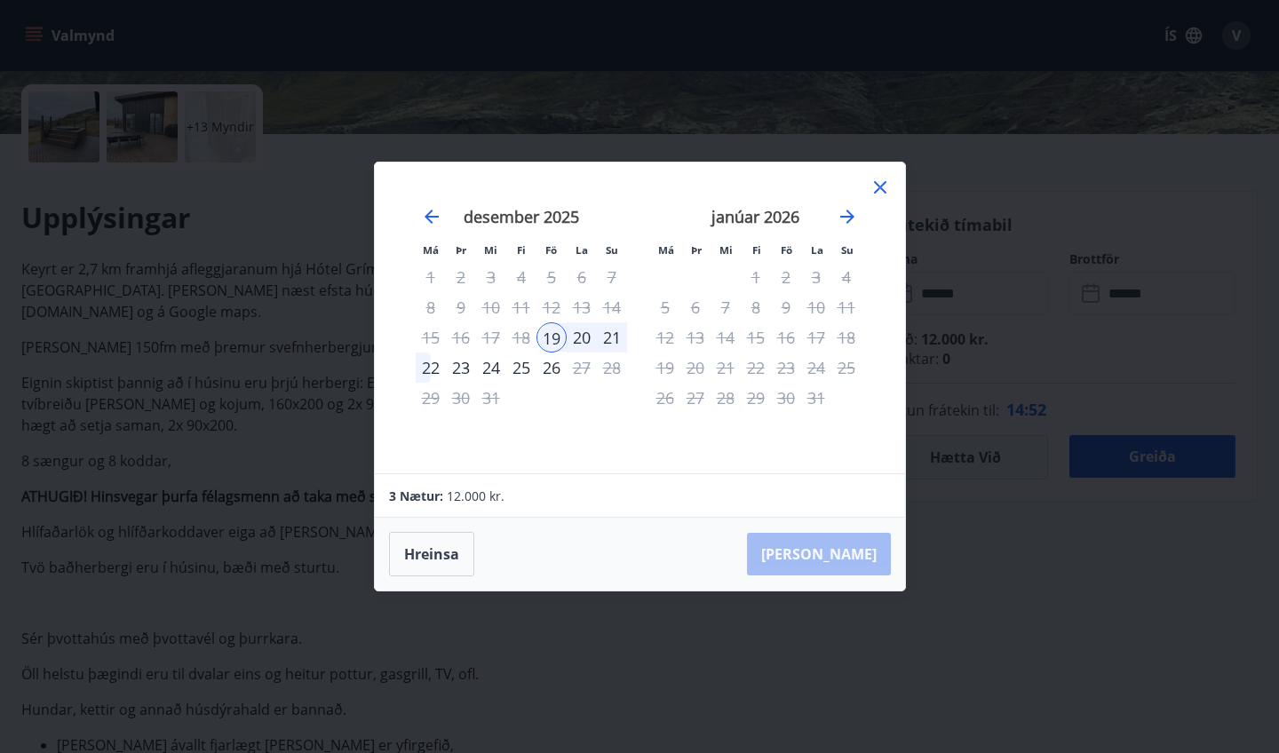
click at [432, 372] on div "22" at bounding box center [431, 367] width 30 height 30
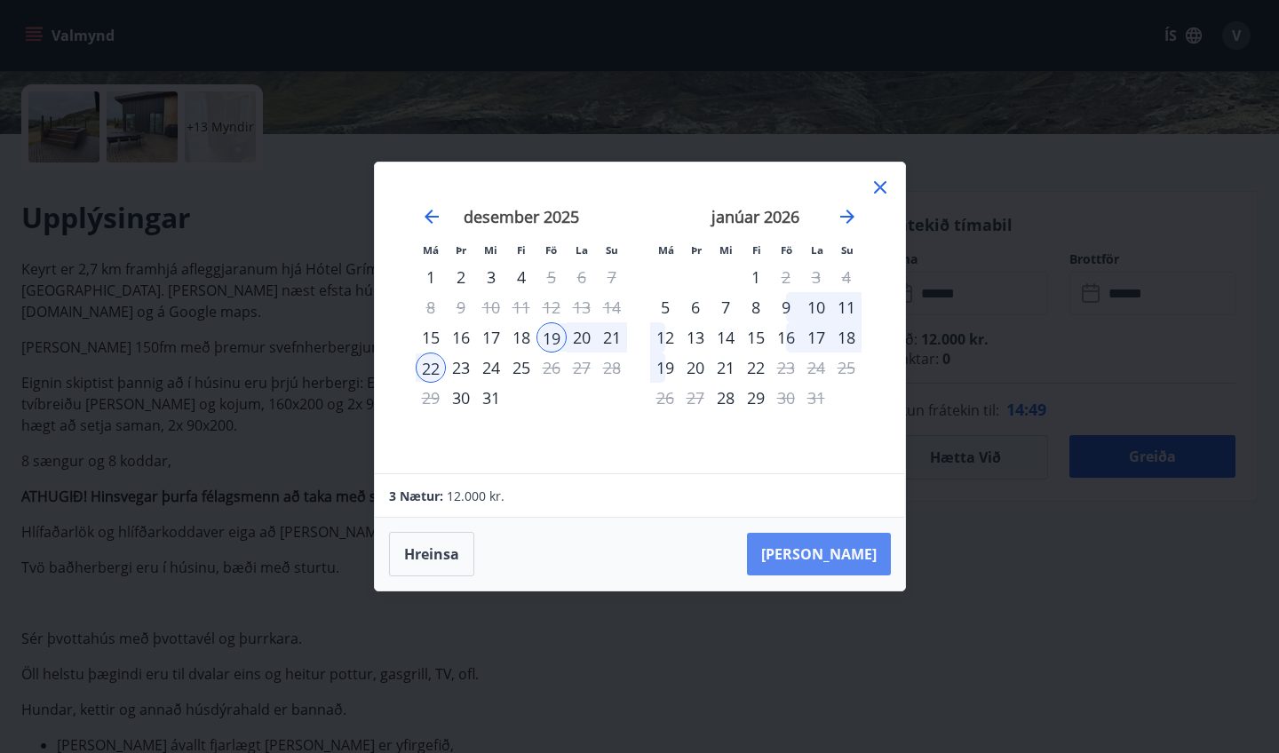
click at [842, 550] on button "Taka Frá" at bounding box center [819, 554] width 144 height 43
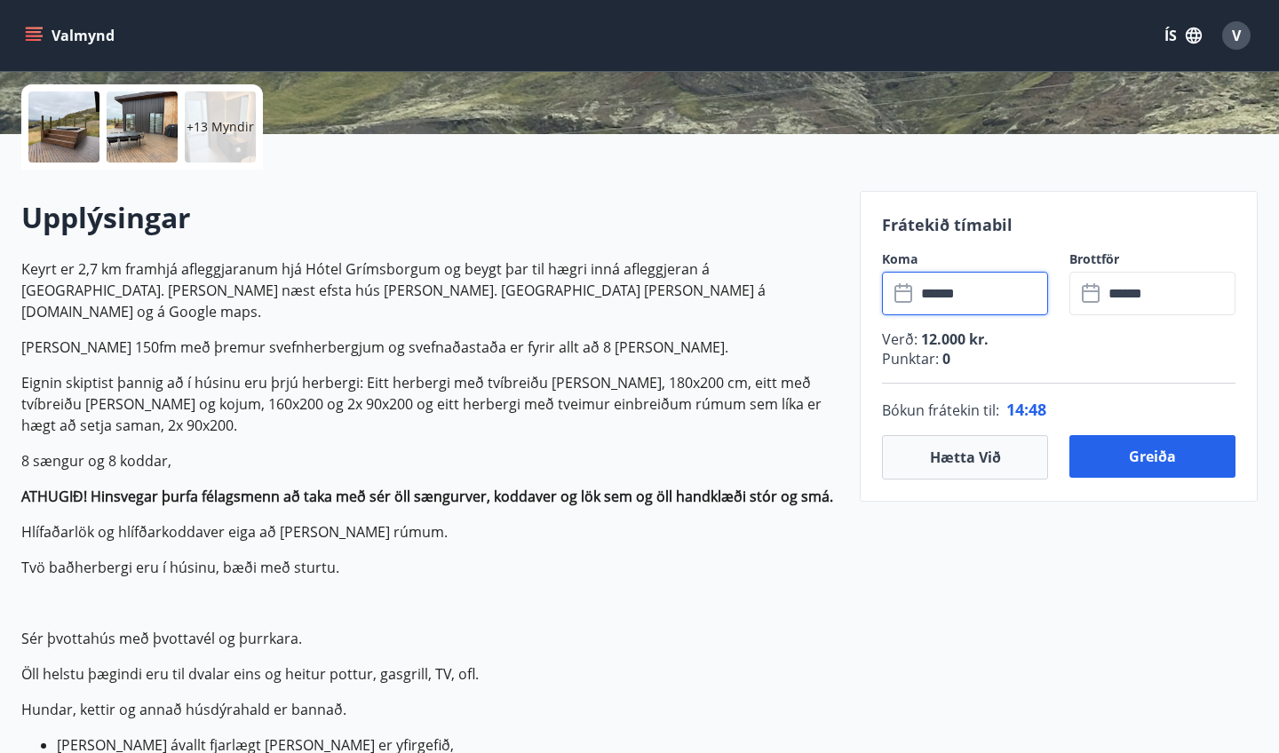
type input "******"
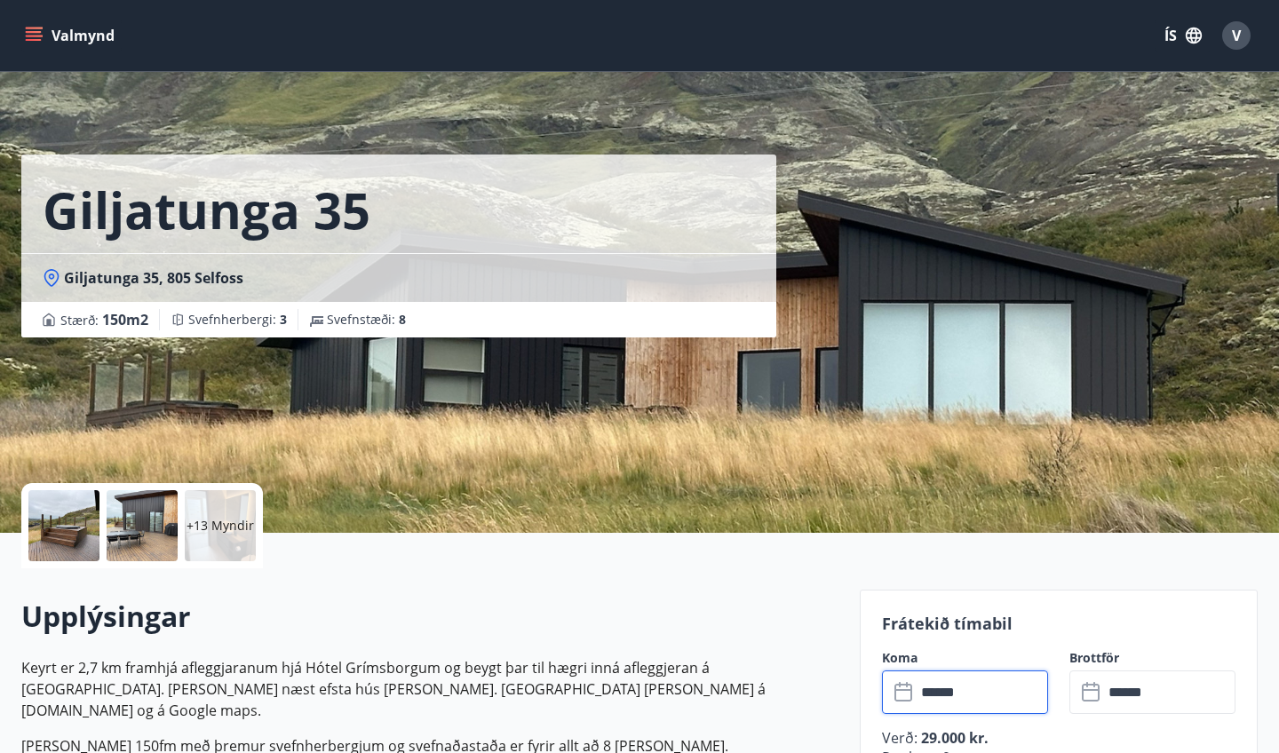
scroll to position [0, 0]
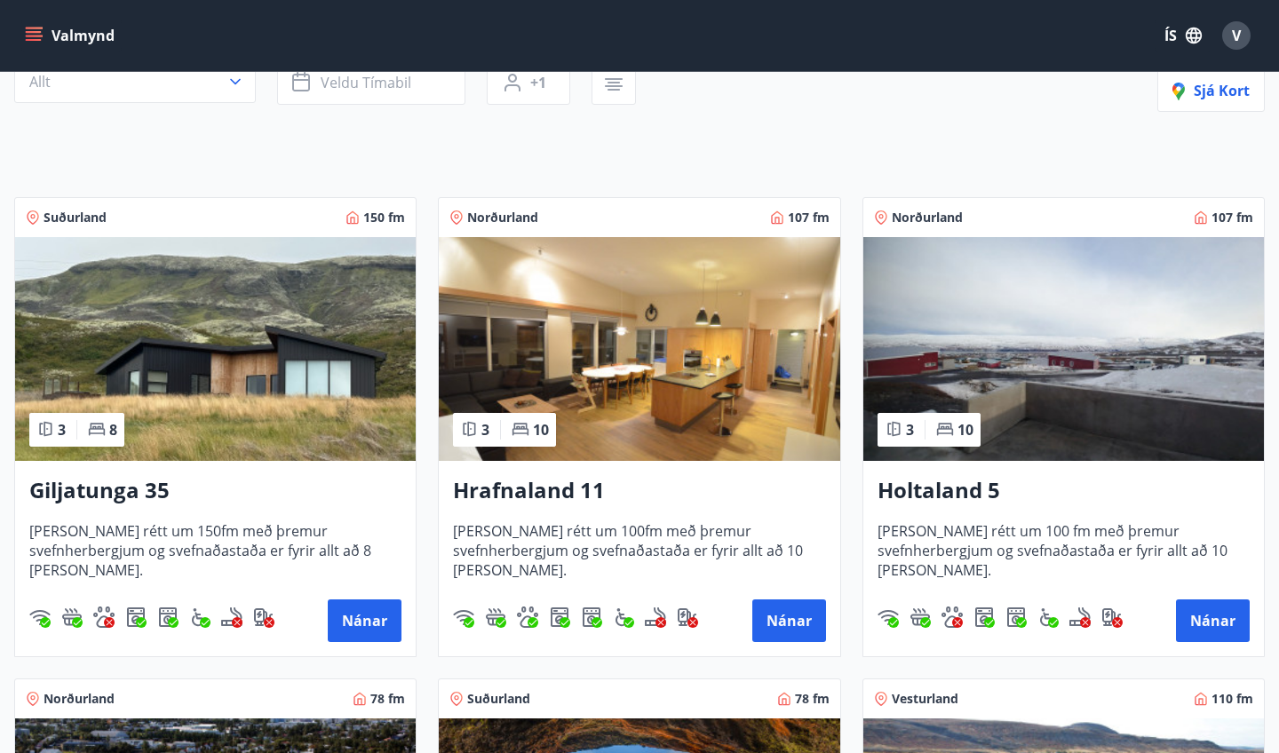
scroll to position [217, 0]
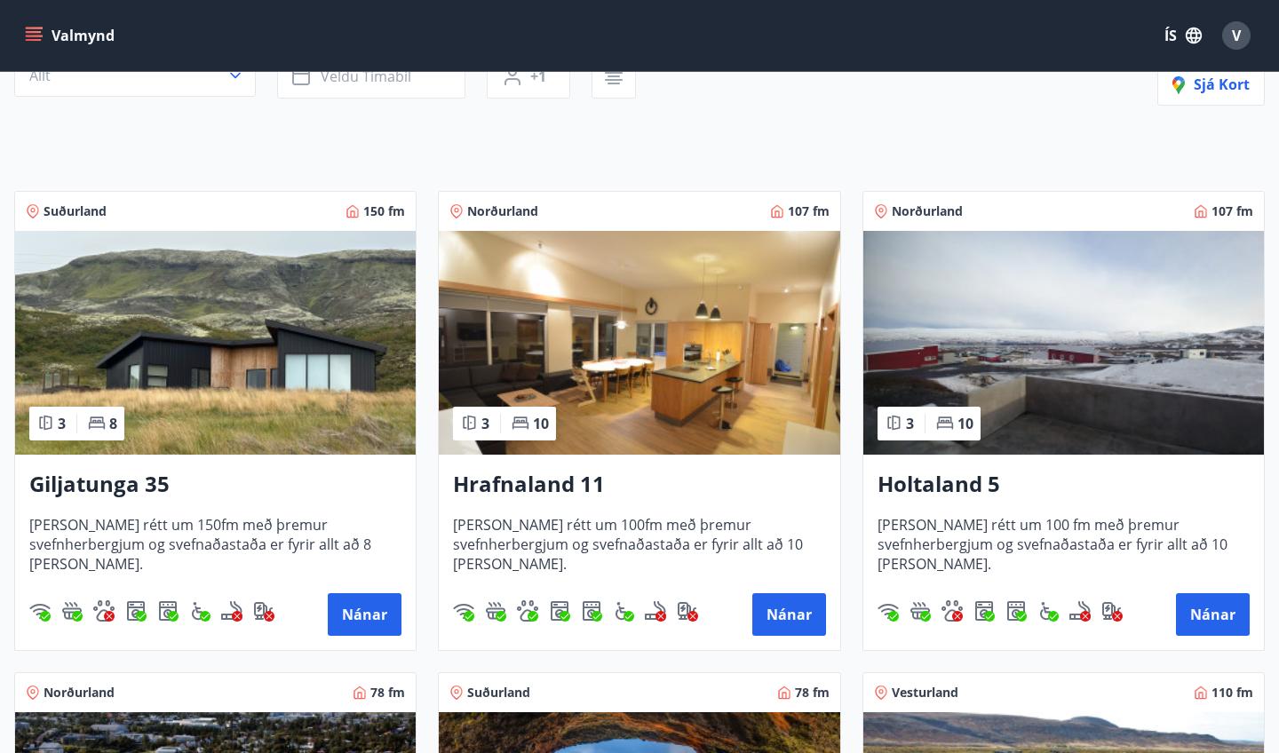
click at [623, 362] on img at bounding box center [639, 343] width 400 height 224
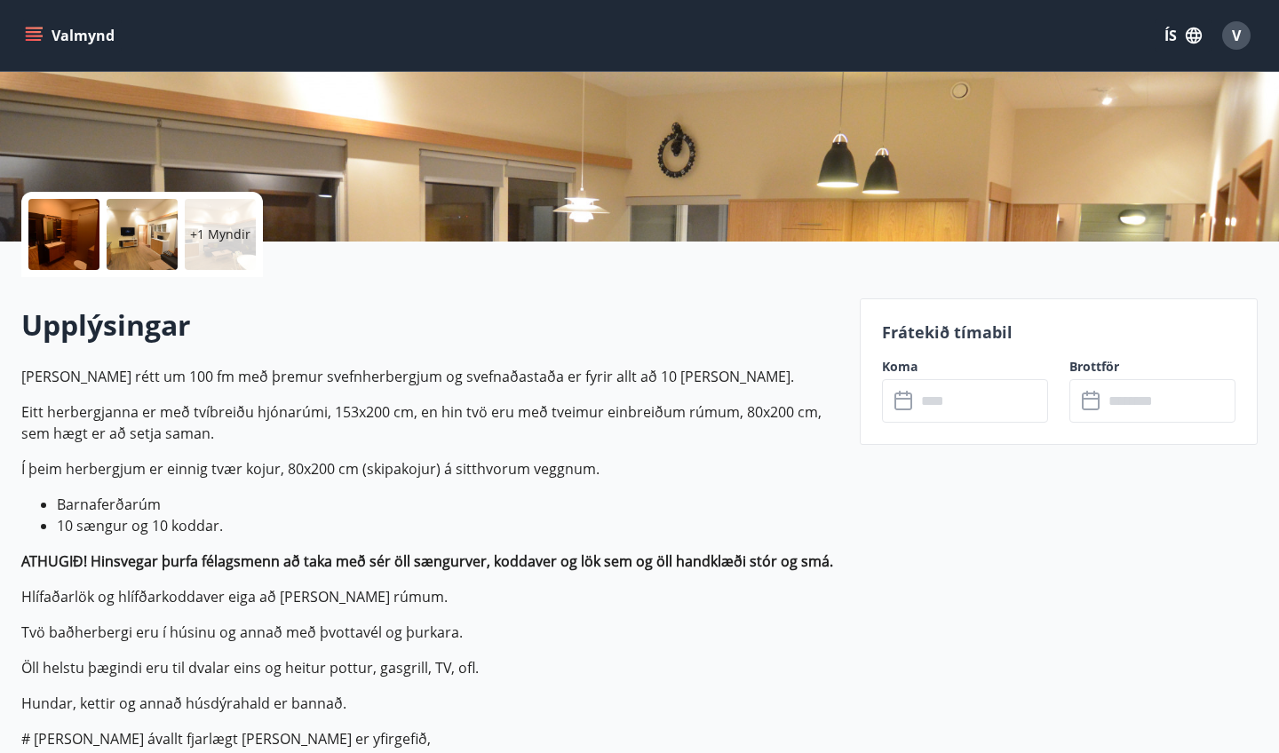
scroll to position [294, 0]
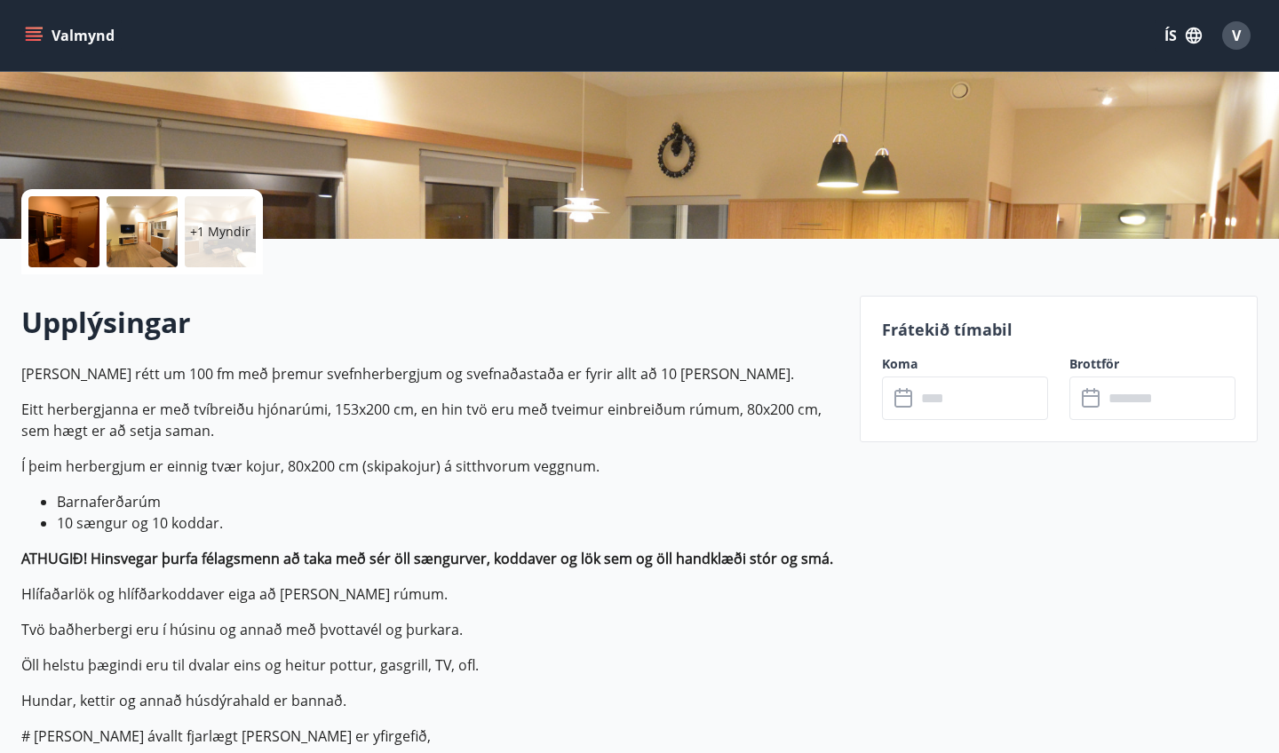
click at [94, 221] on div at bounding box center [63, 231] width 71 height 71
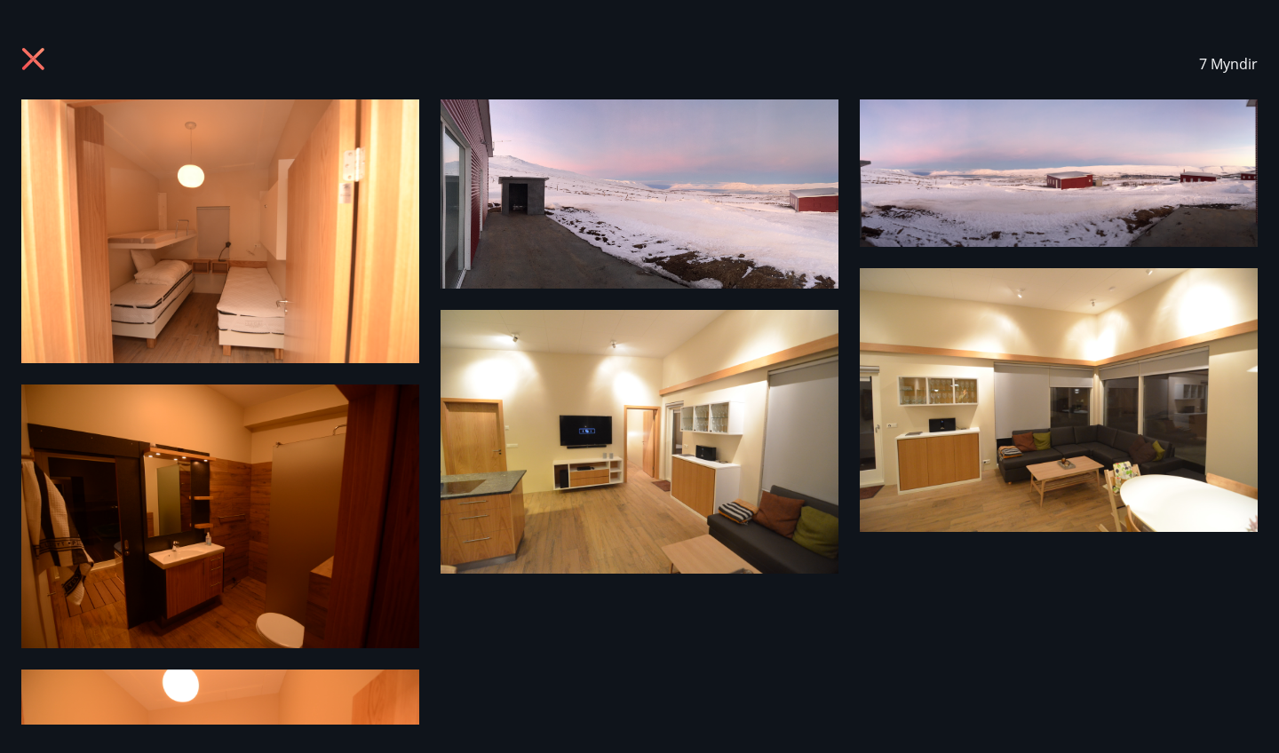
scroll to position [0, 0]
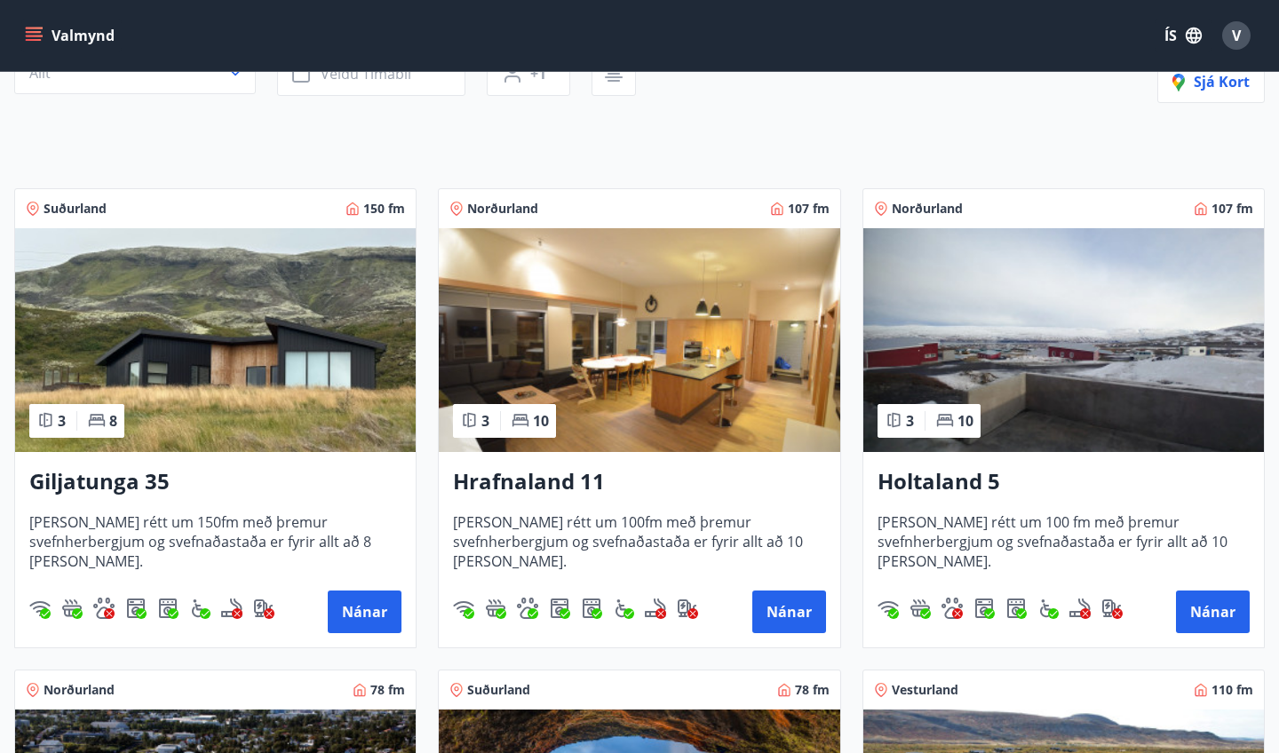
scroll to position [229, 0]
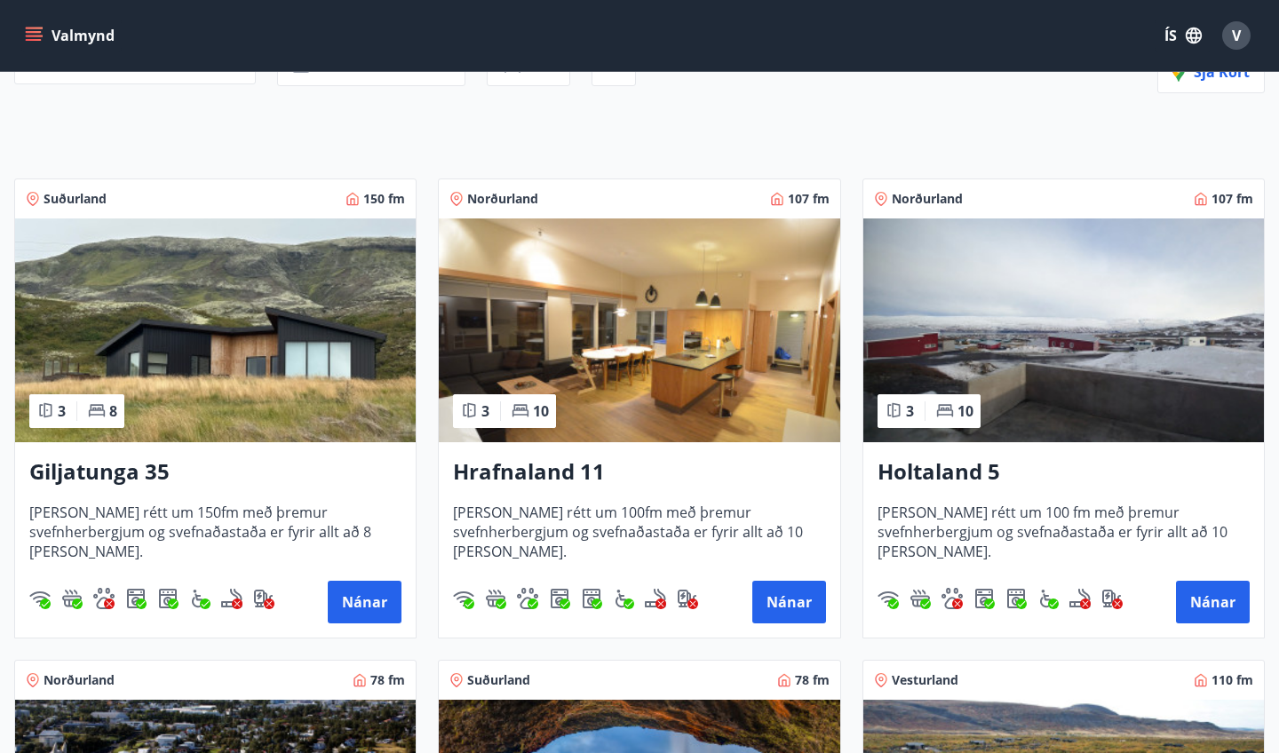
click at [1062, 381] on img at bounding box center [1063, 330] width 400 height 224
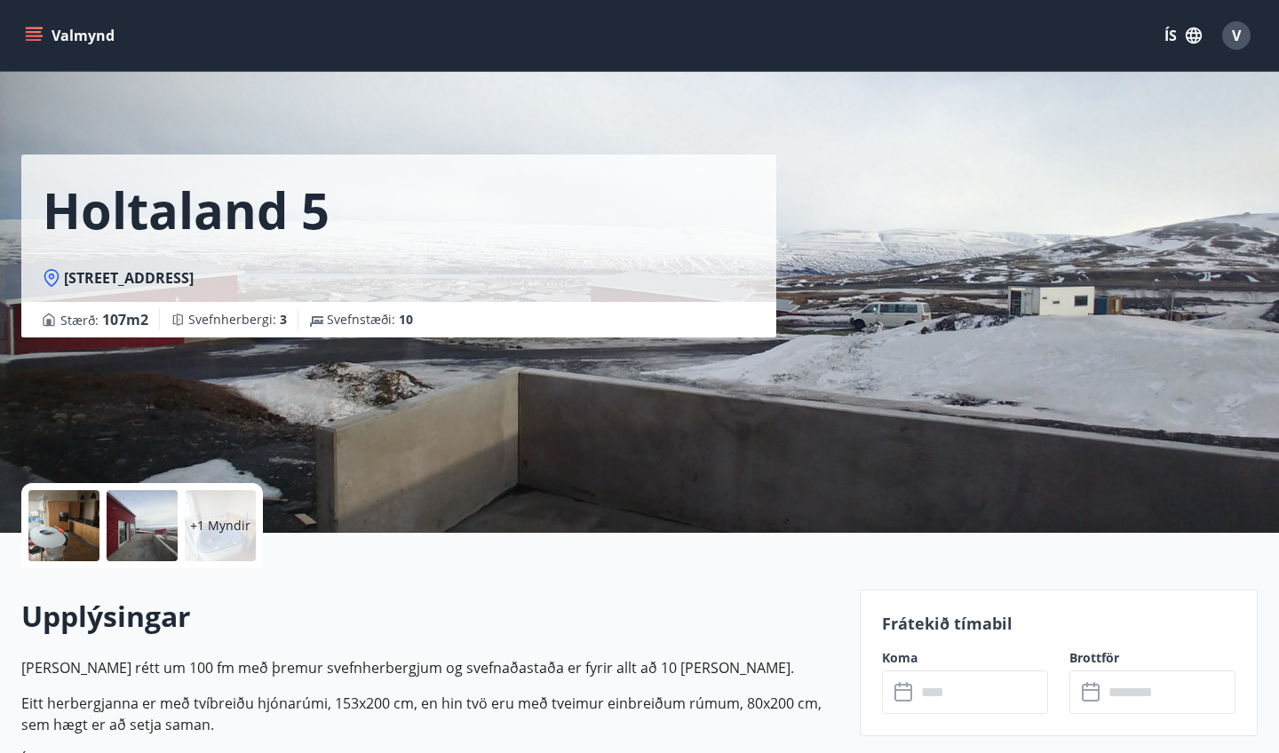
click at [92, 540] on div at bounding box center [63, 525] width 71 height 71
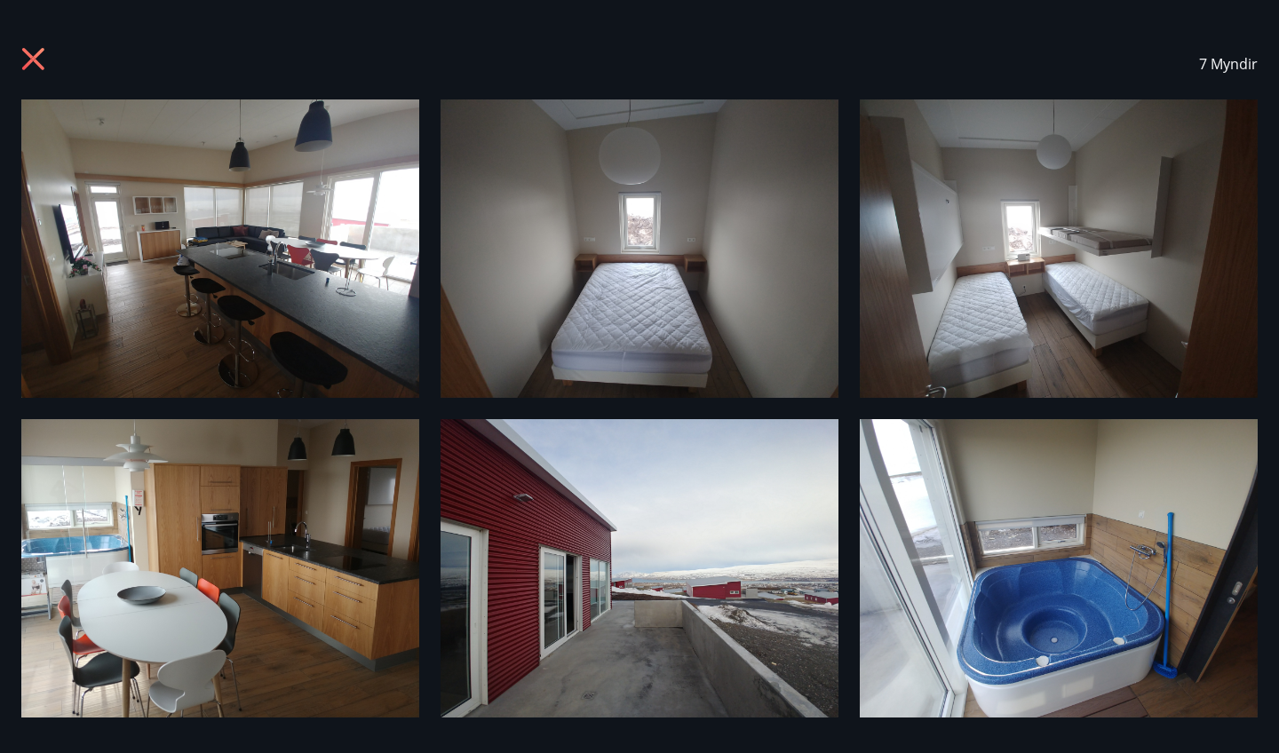
click at [43, 54] on icon at bounding box center [35, 61] width 28 height 28
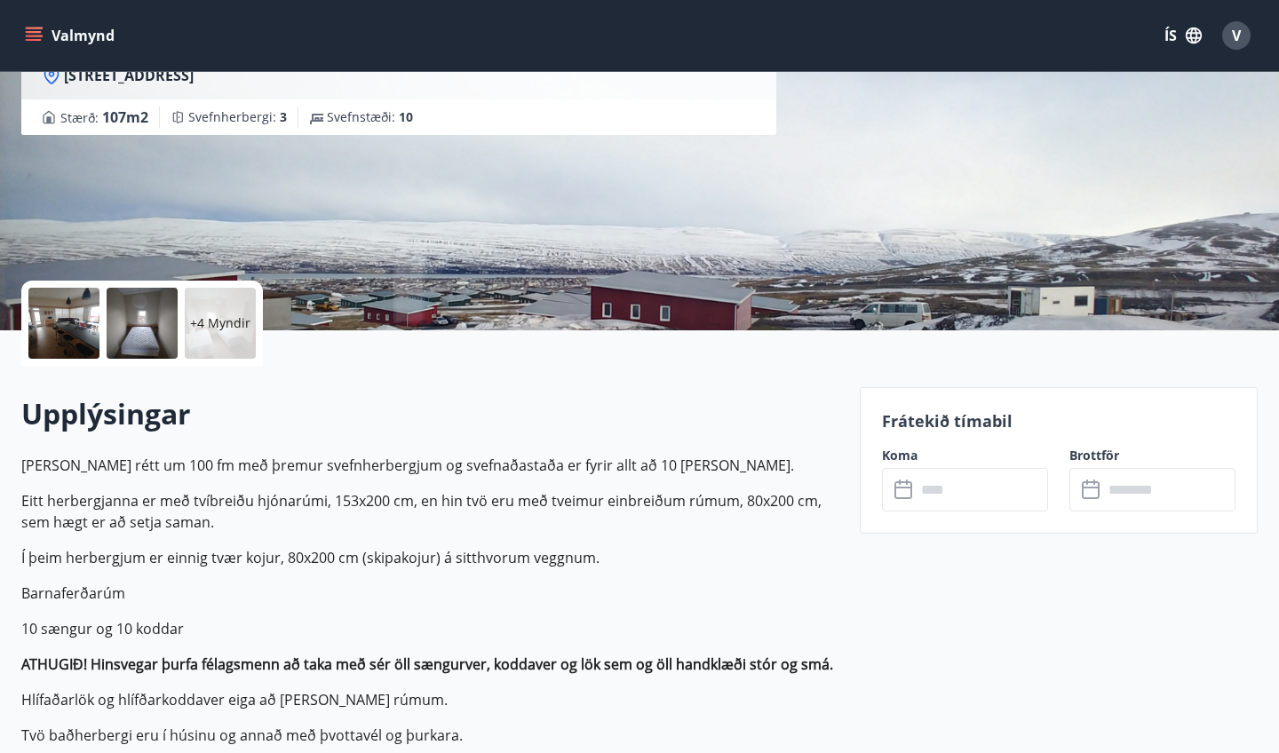
scroll to position [205, 0]
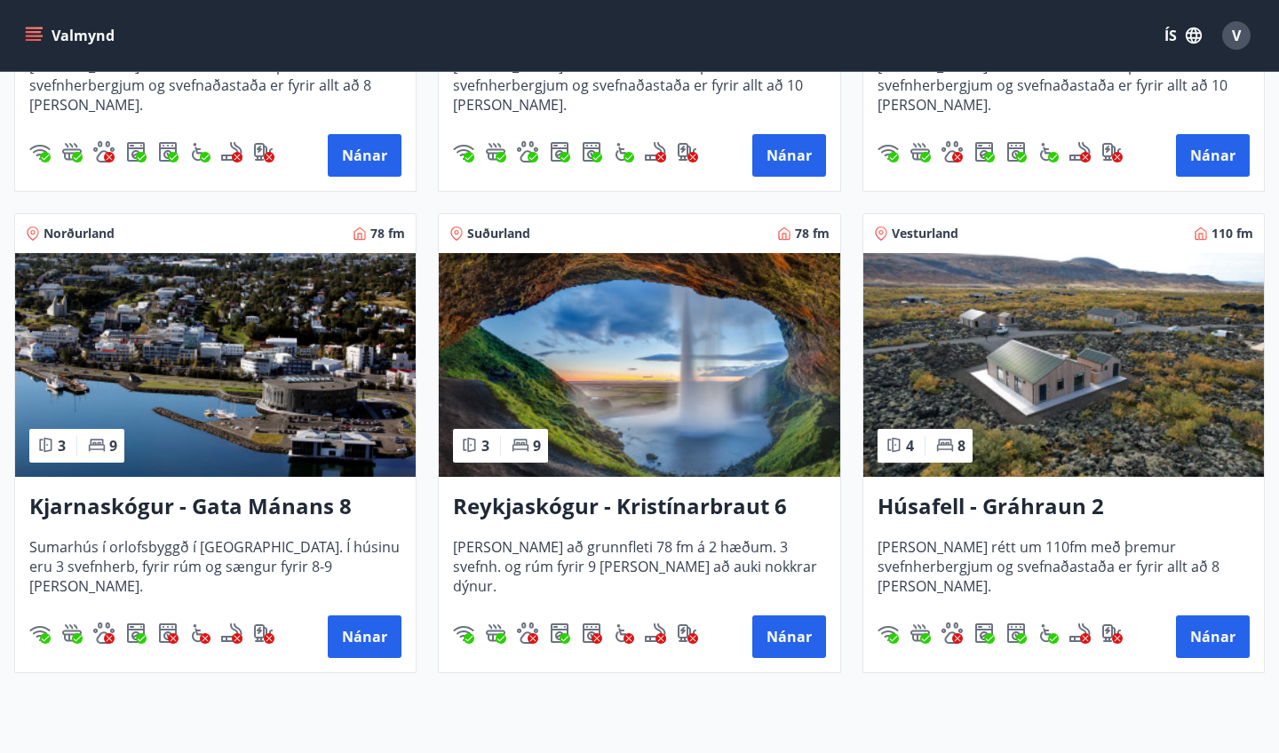
scroll to position [677, 0]
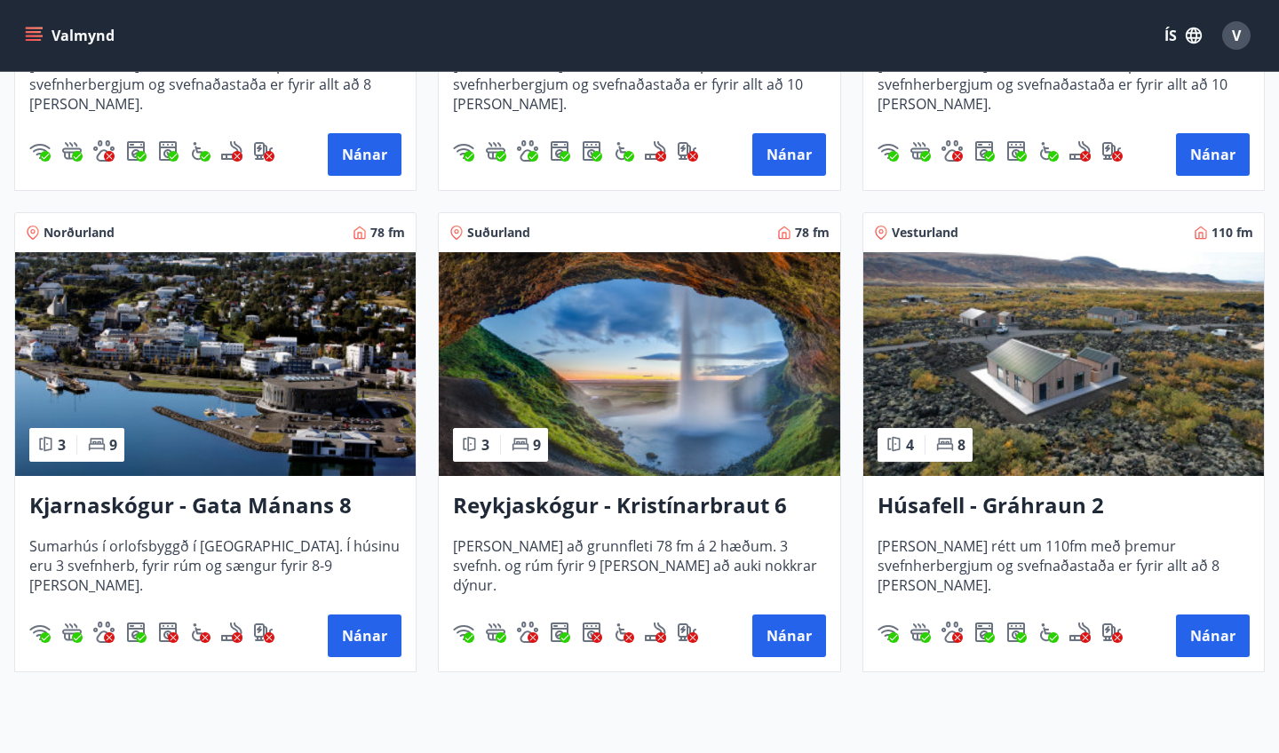
click at [642, 385] on img at bounding box center [639, 364] width 400 height 224
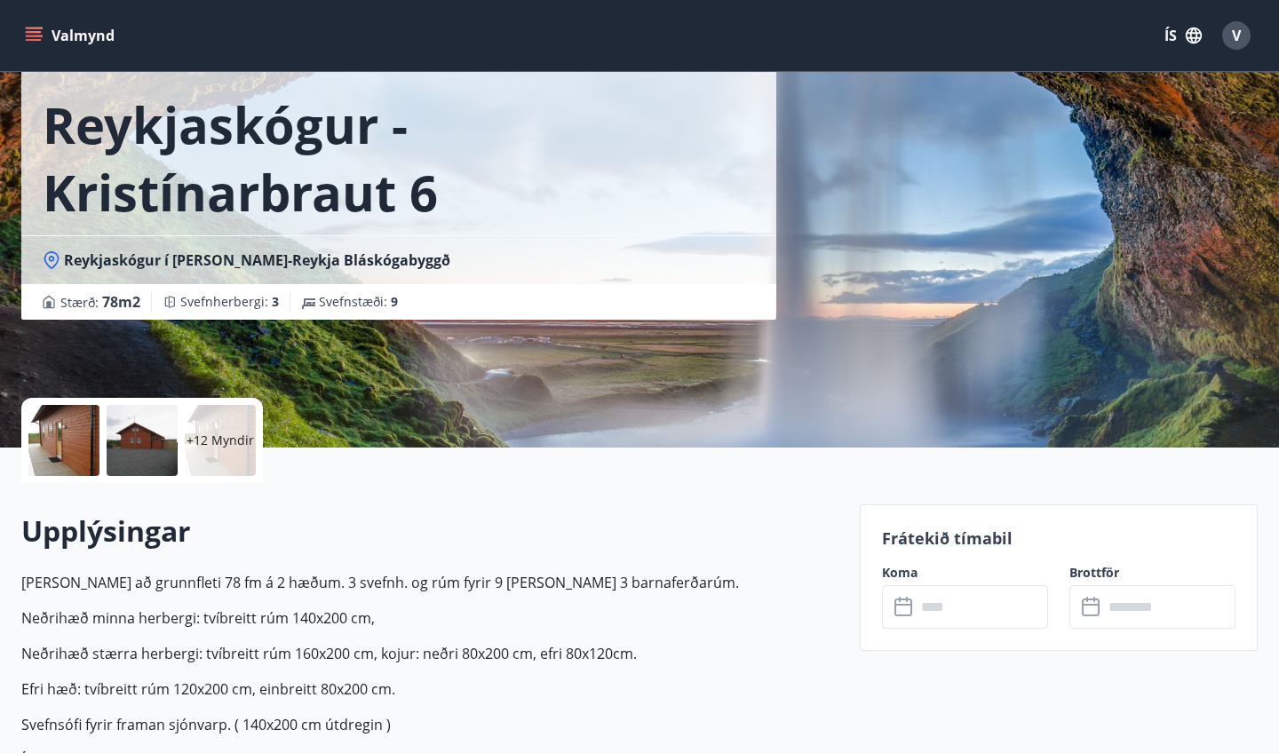
scroll to position [85, 0]
click at [40, 415] on div at bounding box center [63, 440] width 71 height 71
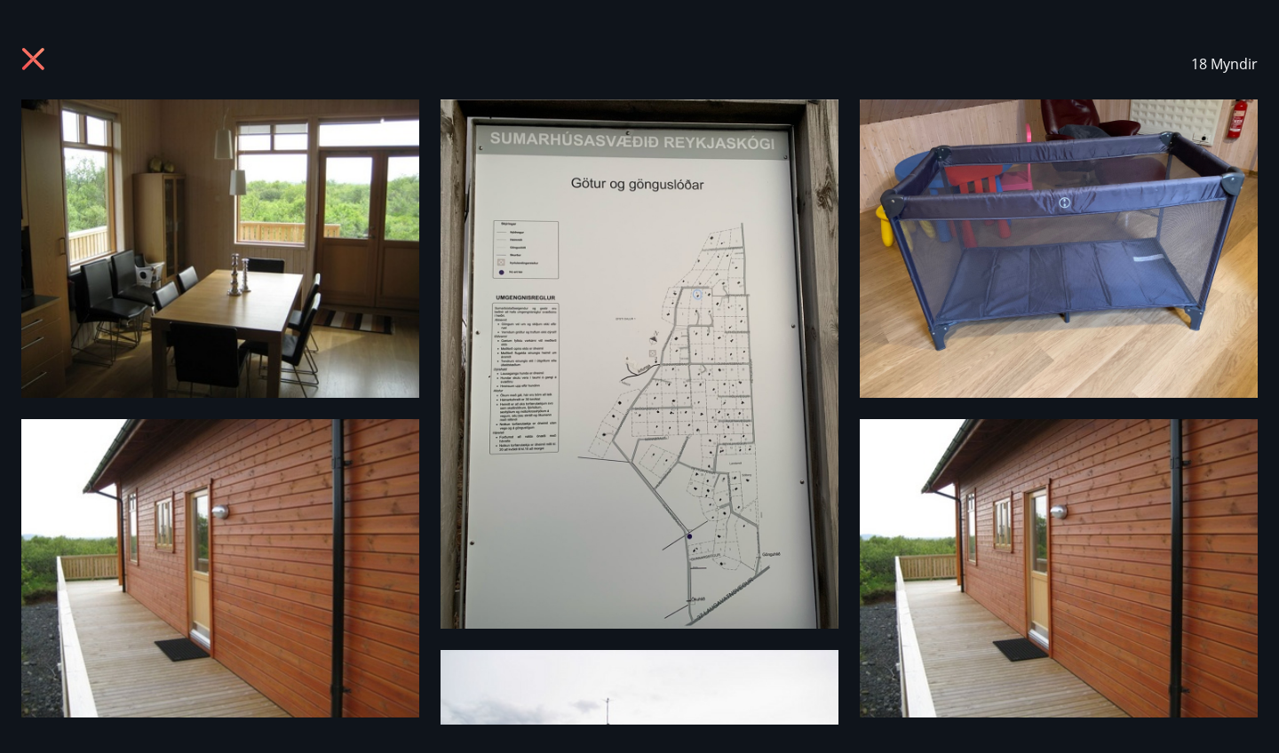
scroll to position [0, 0]
click at [35, 56] on icon at bounding box center [33, 59] width 22 height 22
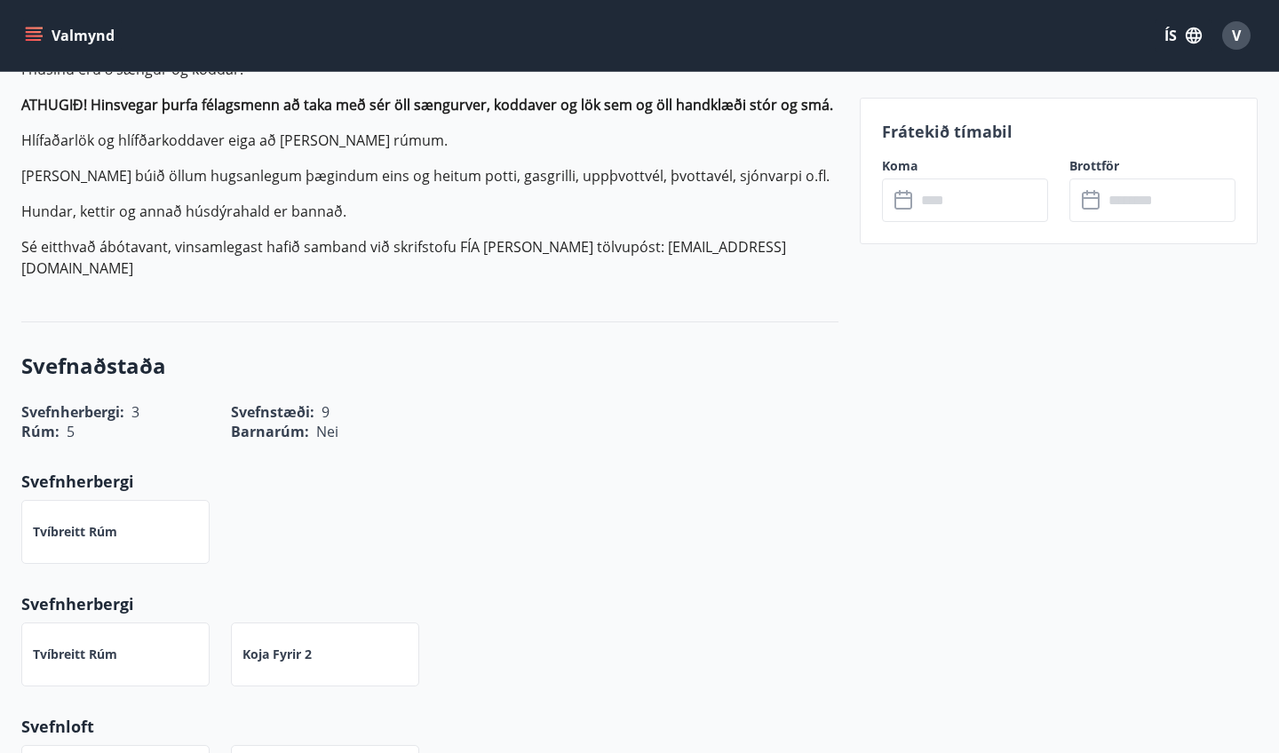
scroll to position [780, 0]
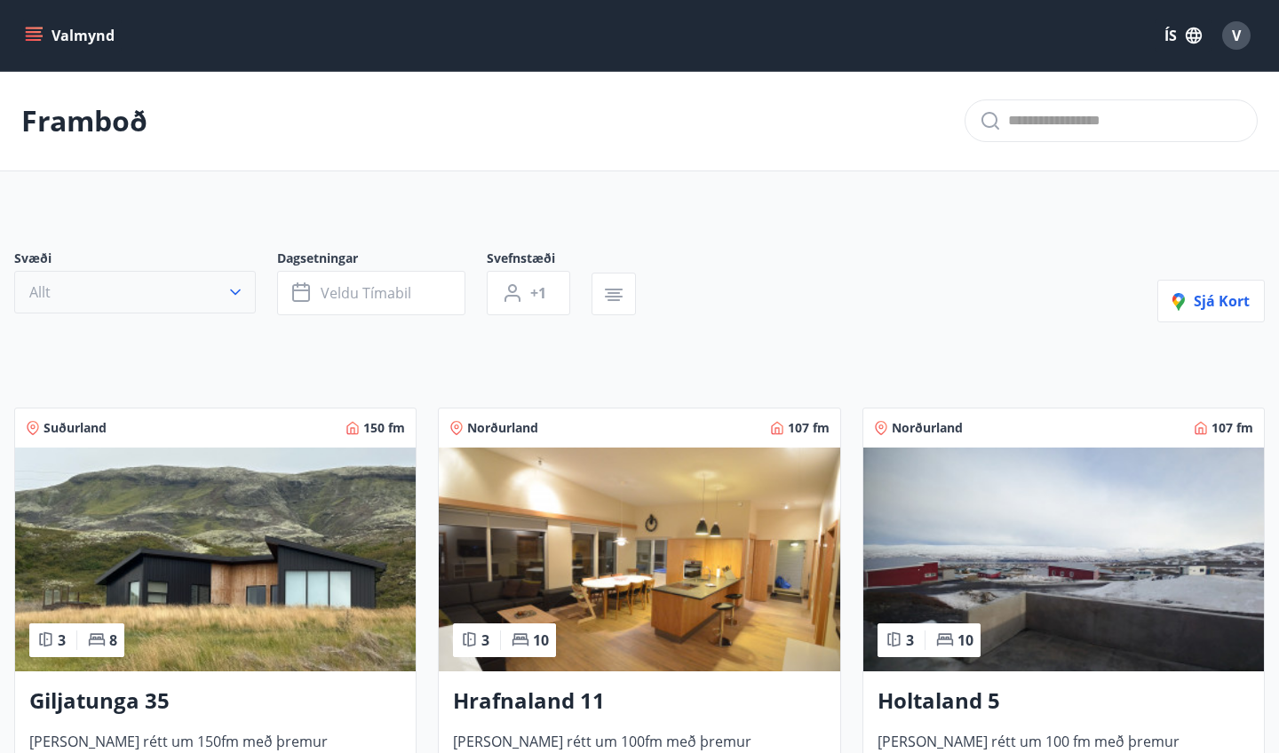
click at [194, 292] on button "Allt" at bounding box center [134, 292] width 241 height 43
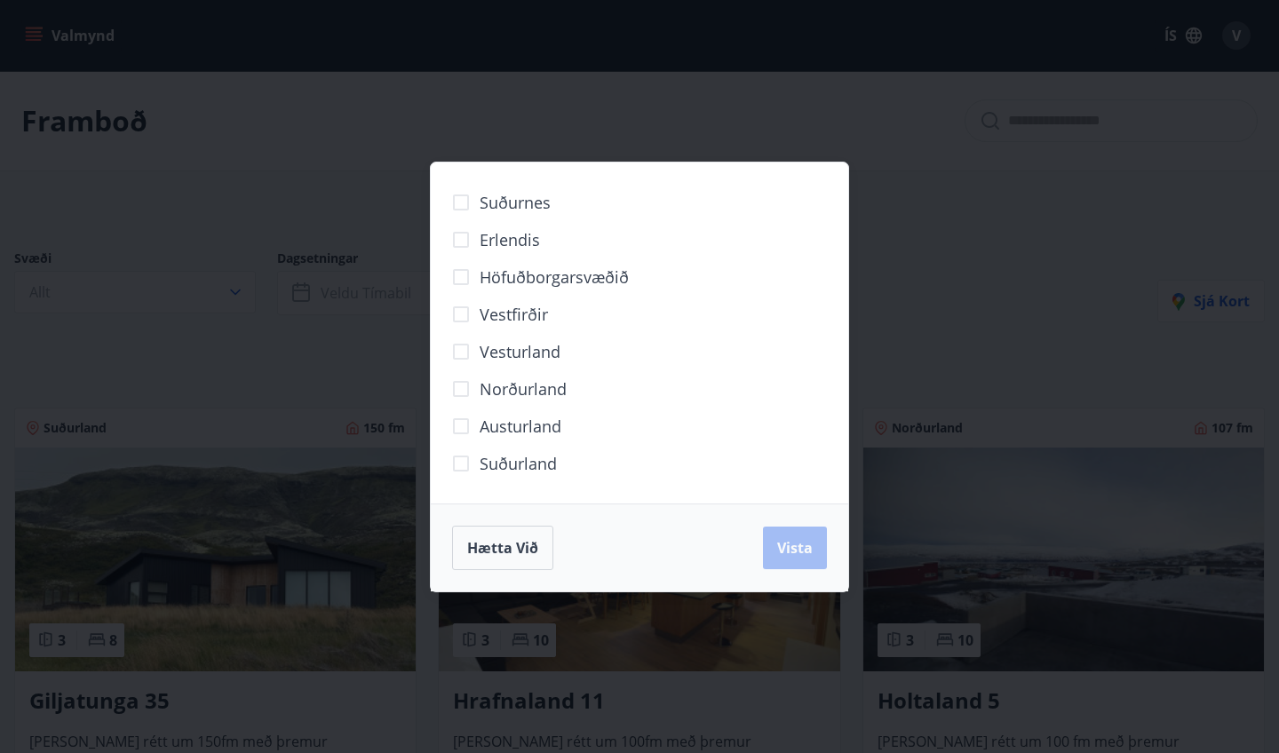
click at [486, 196] on span "Suðurnes" at bounding box center [514, 202] width 71 height 23
click at [485, 196] on span "Suðurnes" at bounding box center [514, 202] width 71 height 23
click at [503, 462] on span "Suðurland" at bounding box center [517, 463] width 77 height 23
click at [796, 551] on span "Vista" at bounding box center [795, 548] width 36 height 20
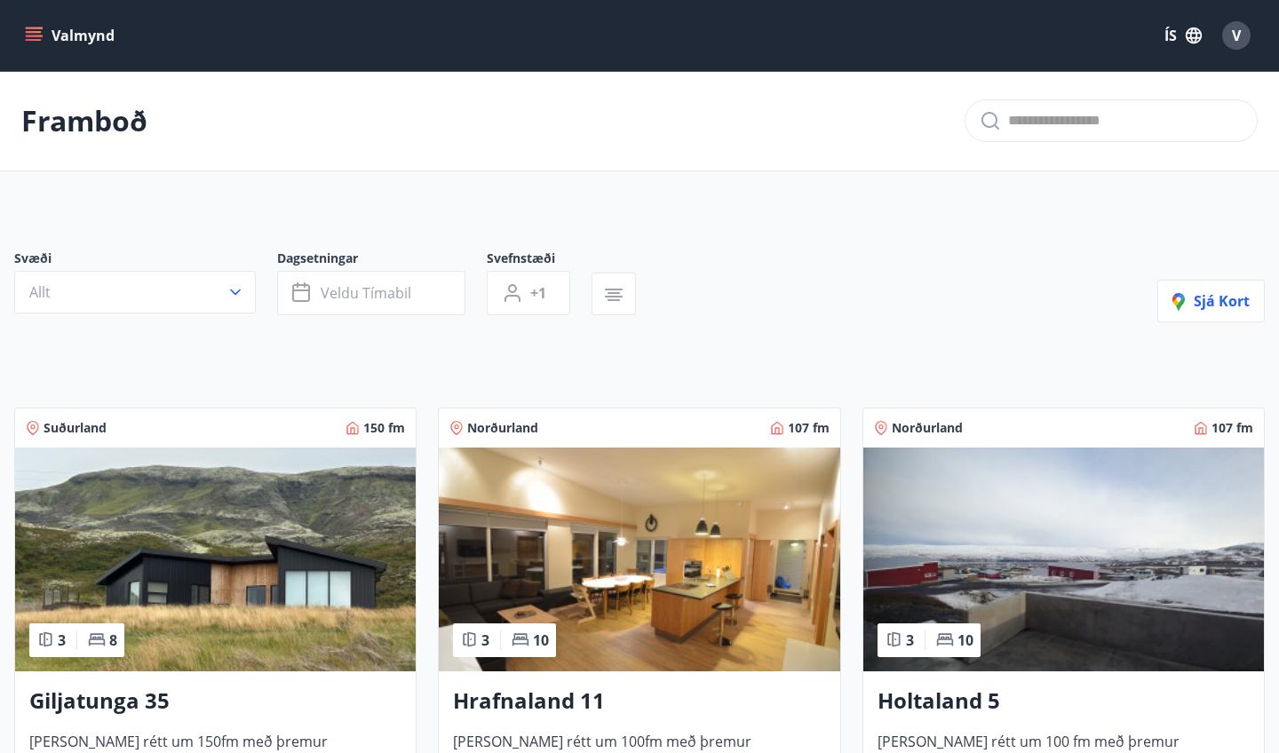
click at [235, 550] on img at bounding box center [215, 559] width 400 height 224
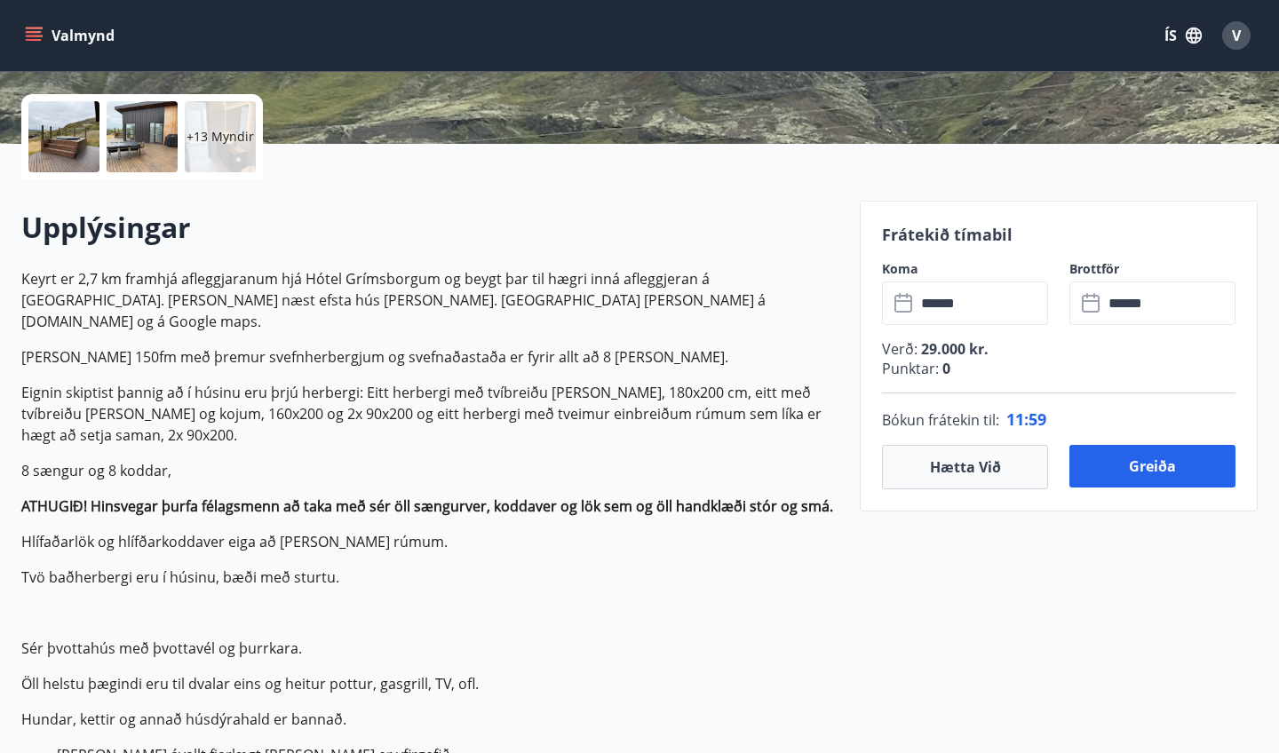
scroll to position [389, 0]
click at [1148, 467] on button "Greiða" at bounding box center [1152, 466] width 166 height 43
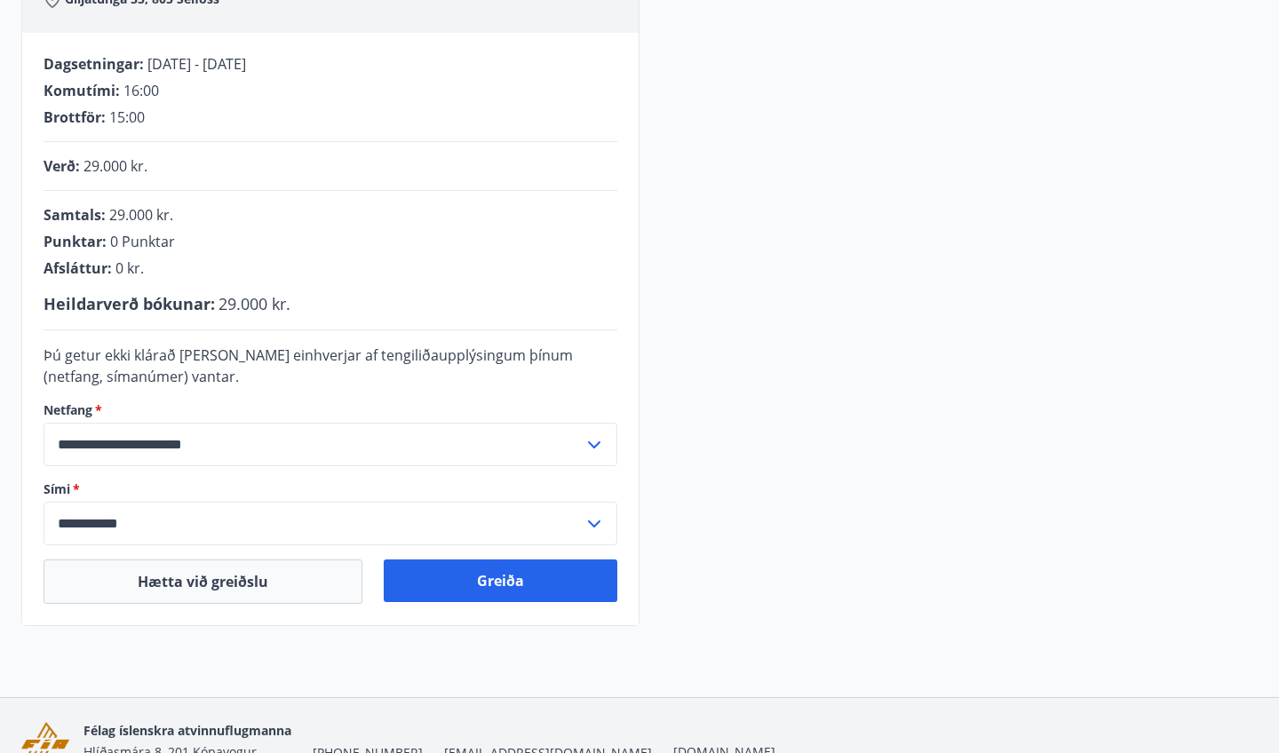
scroll to position [333, 0]
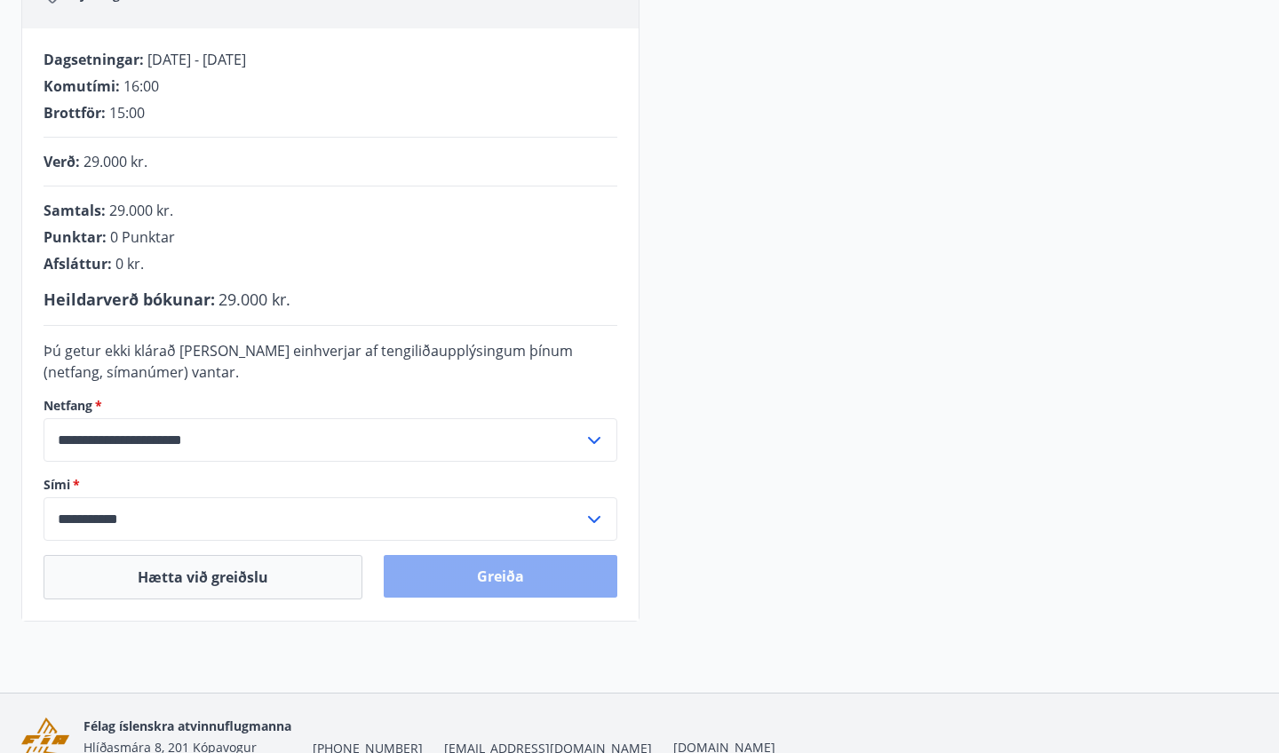
click at [481, 578] on button "Greiða" at bounding box center [501, 576] width 234 height 43
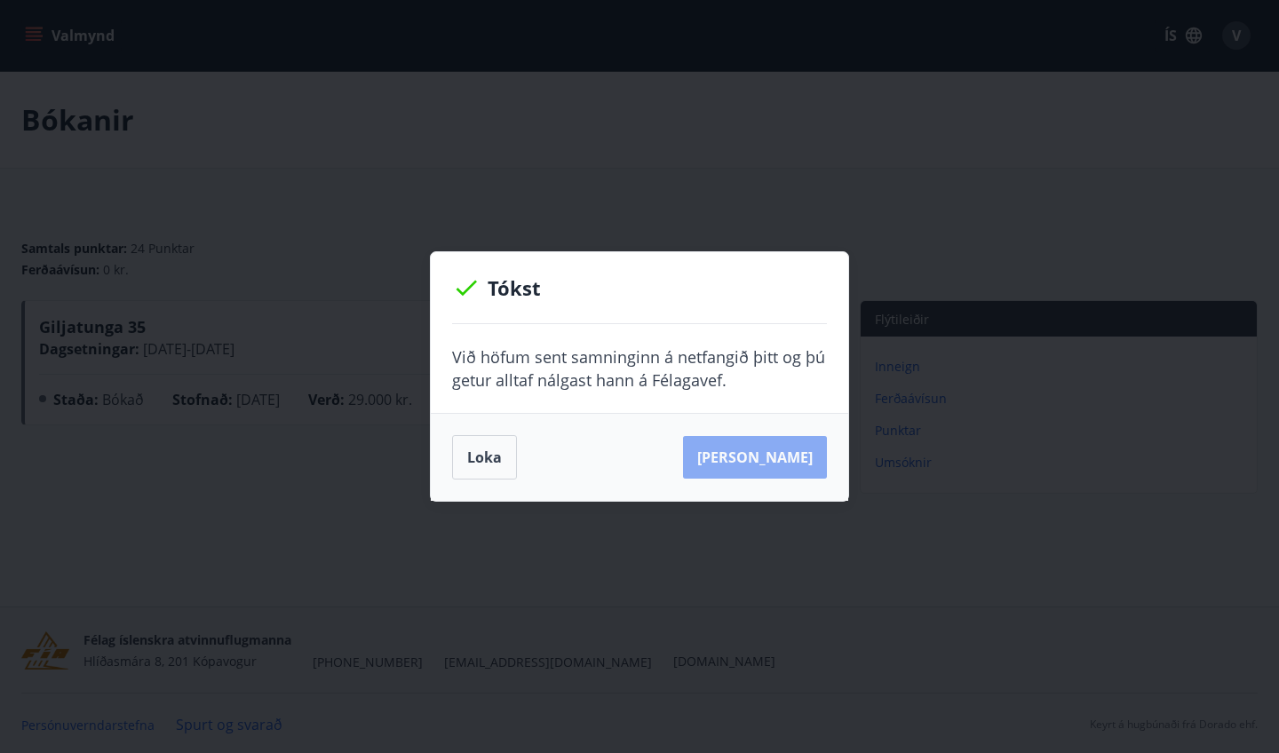
click at [792, 449] on button "[PERSON_NAME]" at bounding box center [755, 457] width 144 height 43
click at [486, 458] on button "Loka" at bounding box center [484, 457] width 65 height 44
